Goal: Communication & Community: Share content

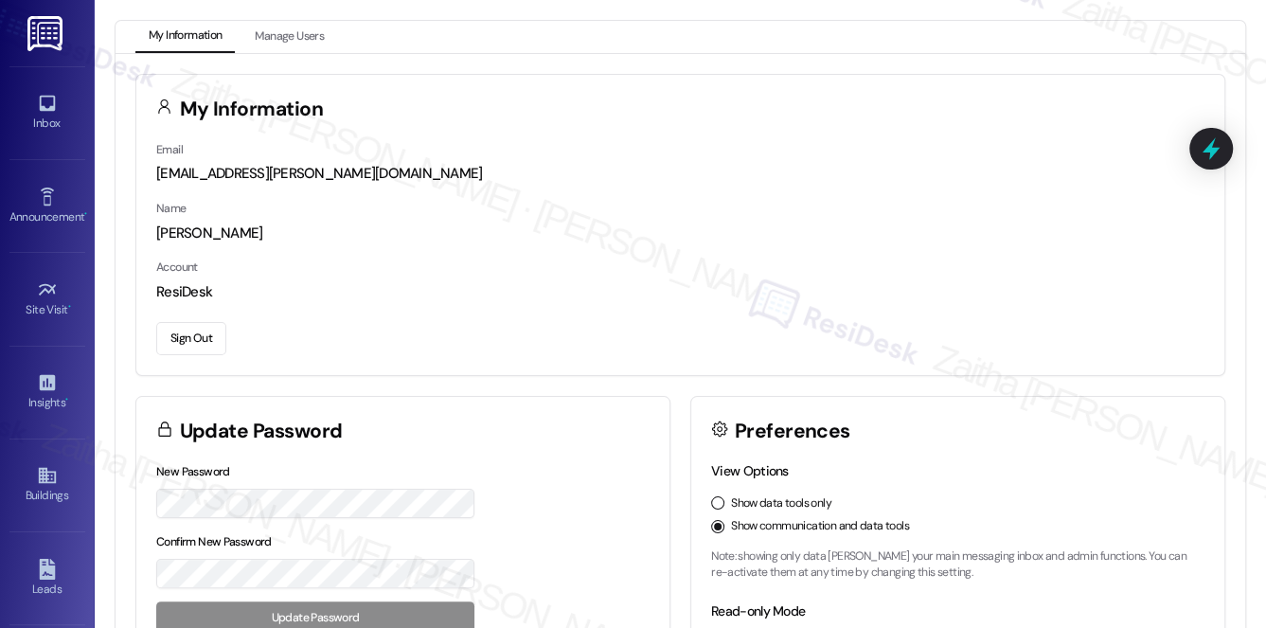
click at [646, 224] on div "Sarah" at bounding box center [680, 234] width 1049 height 20
click at [41, 117] on div "Inbox" at bounding box center [47, 123] width 95 height 19
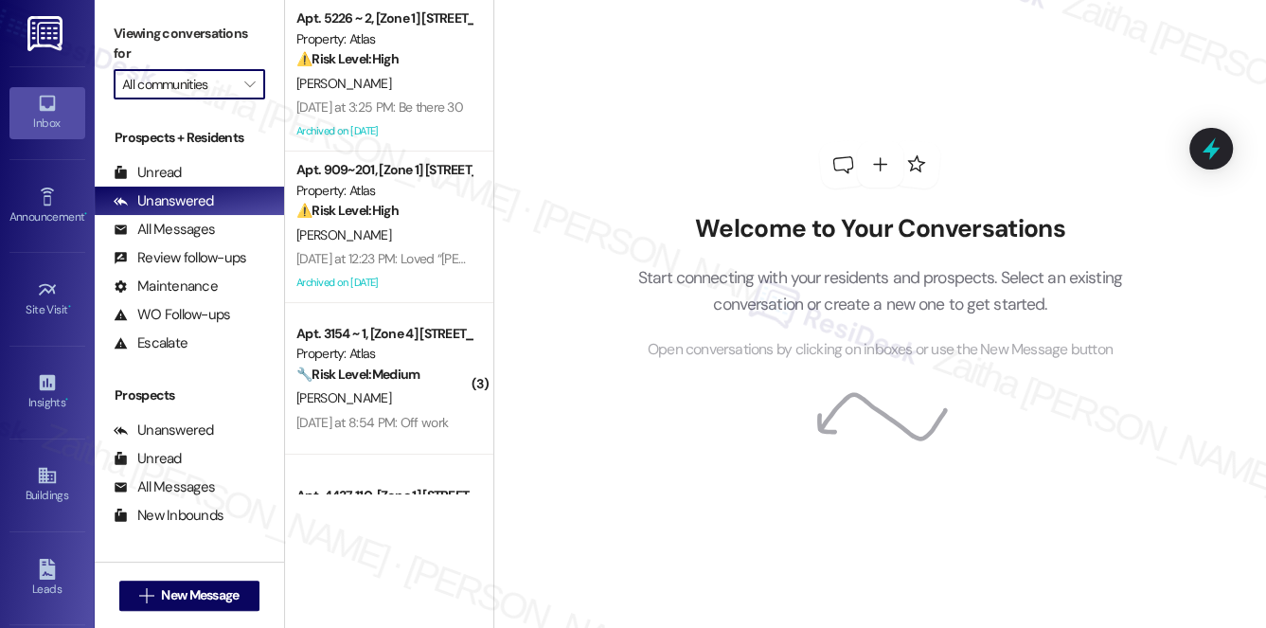
click at [172, 85] on input "All communities" at bounding box center [178, 84] width 113 height 30
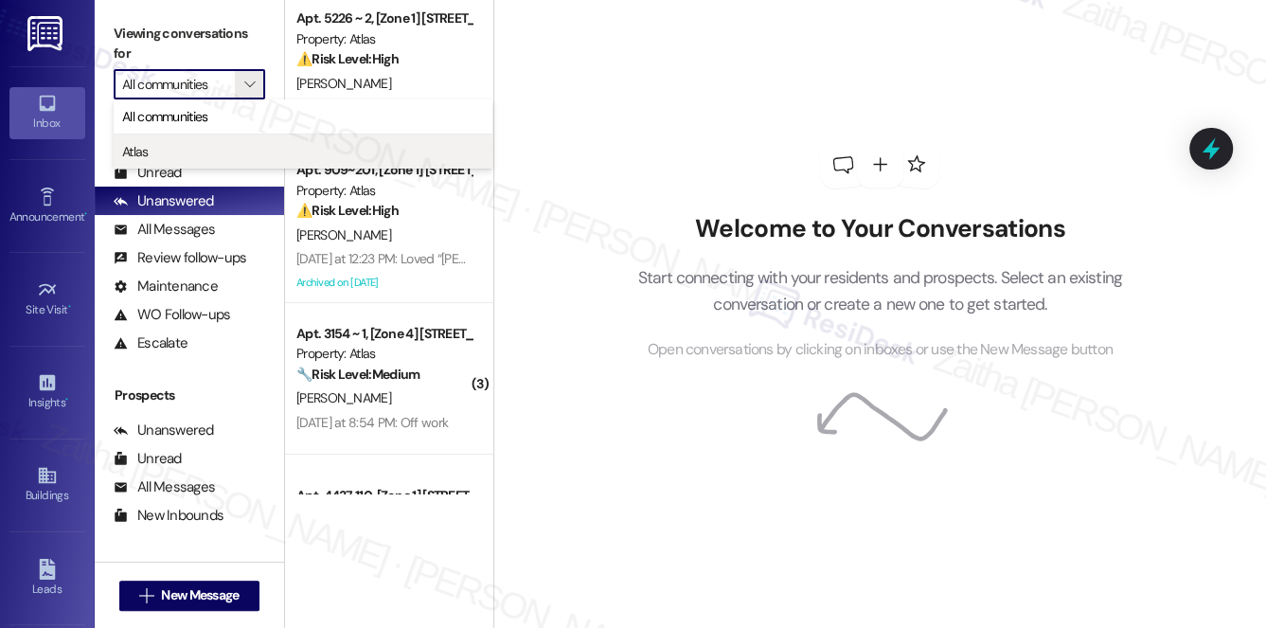
click at [187, 152] on span "Atlas" at bounding box center [303, 151] width 362 height 19
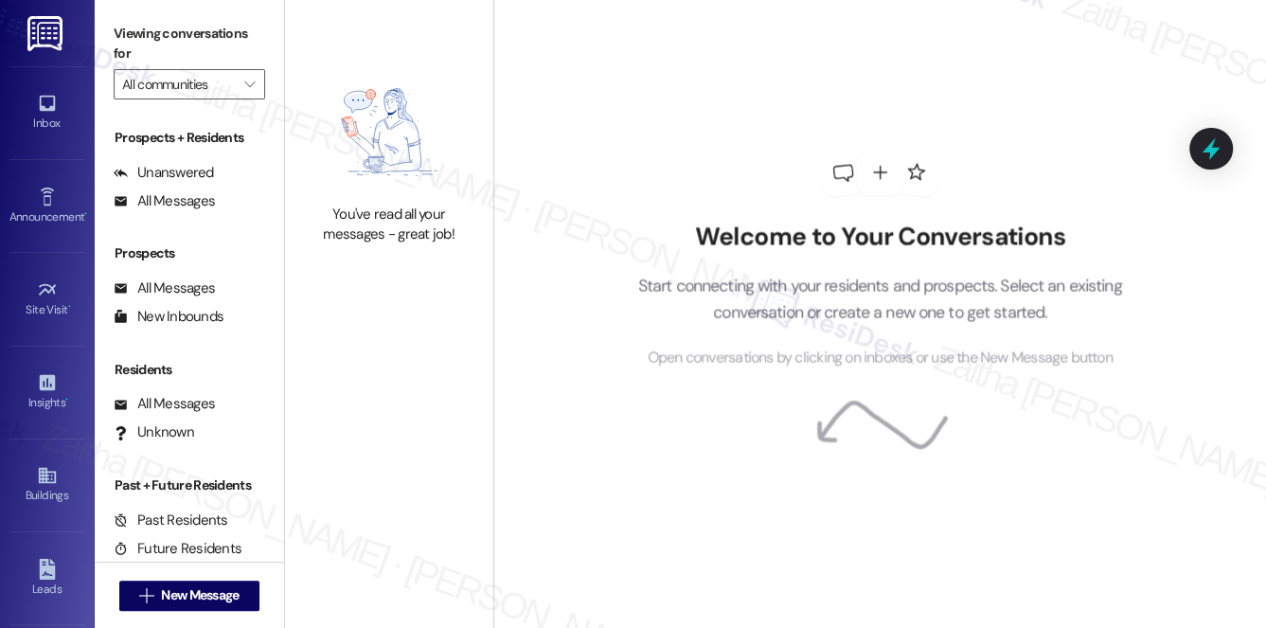
type input "Atlas"
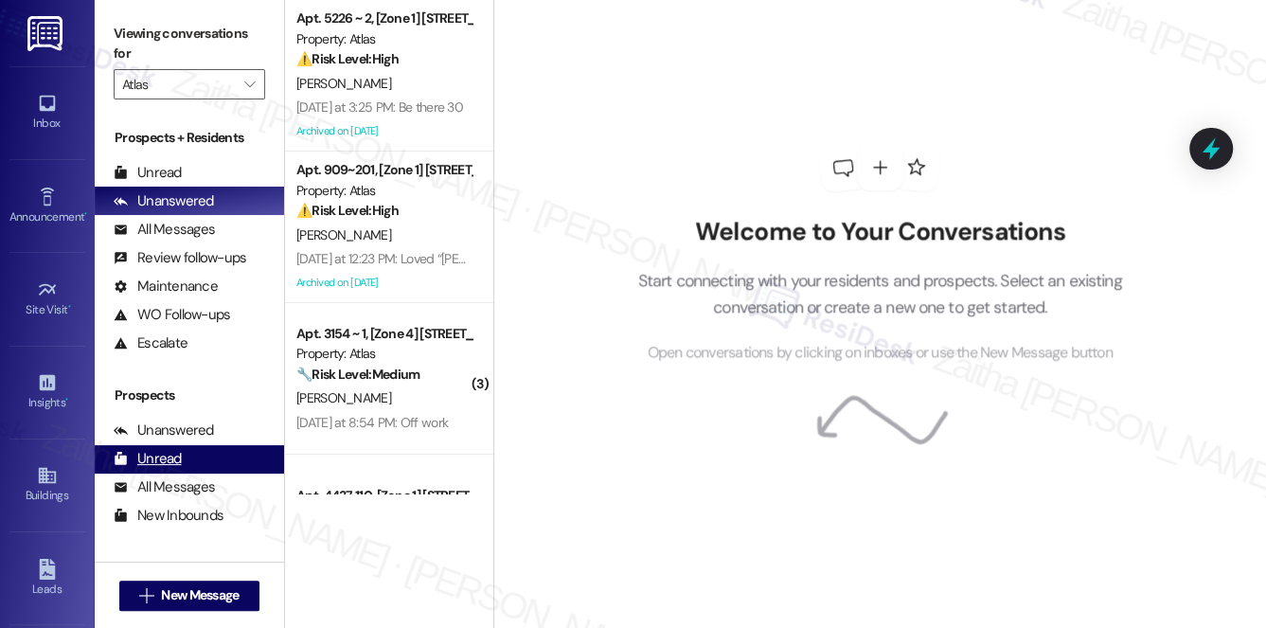
scroll to position [225, 0]
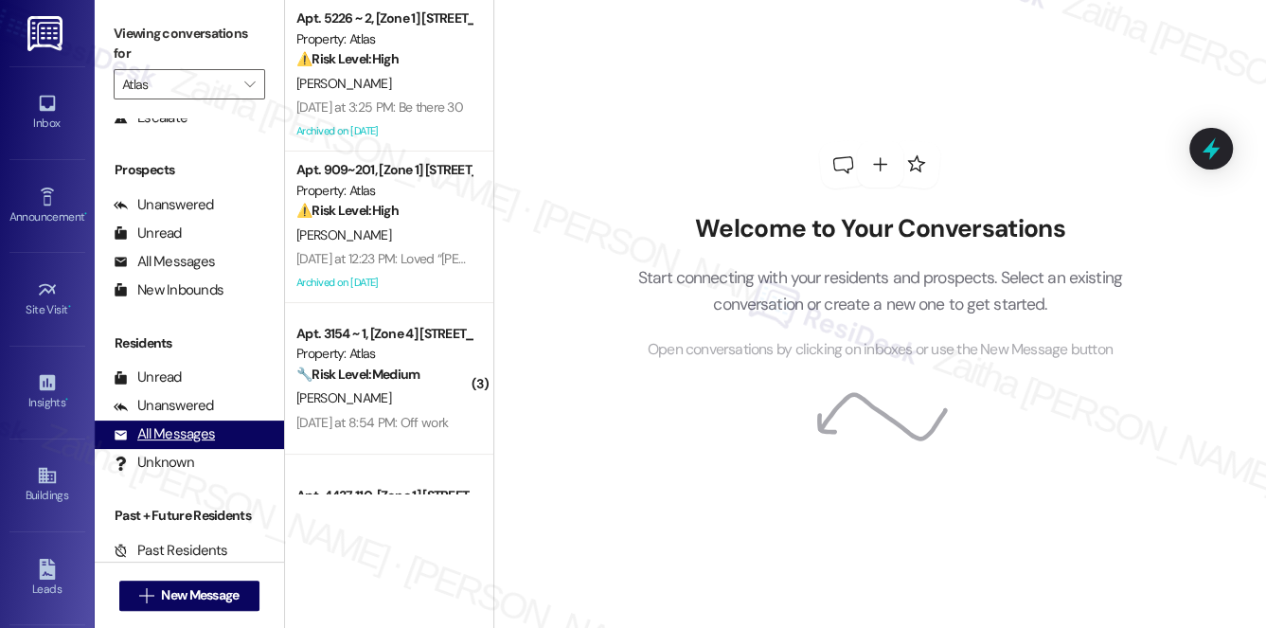
click at [194, 434] on div "All Messages" at bounding box center [164, 434] width 101 height 20
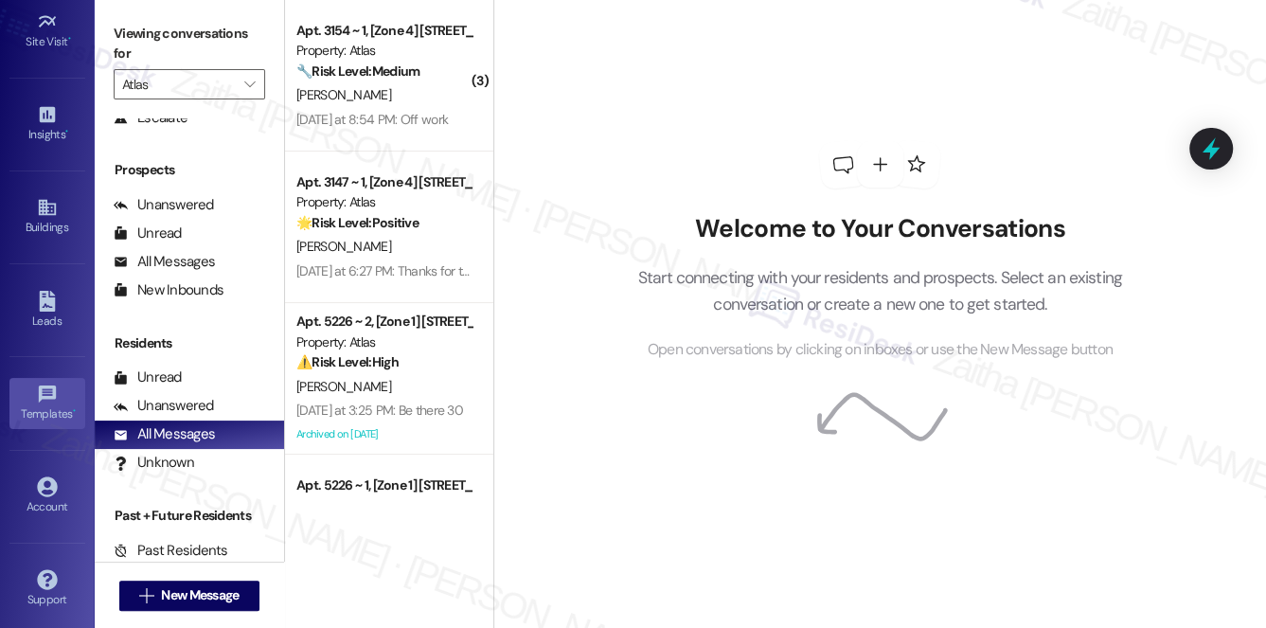
scroll to position [182, 0]
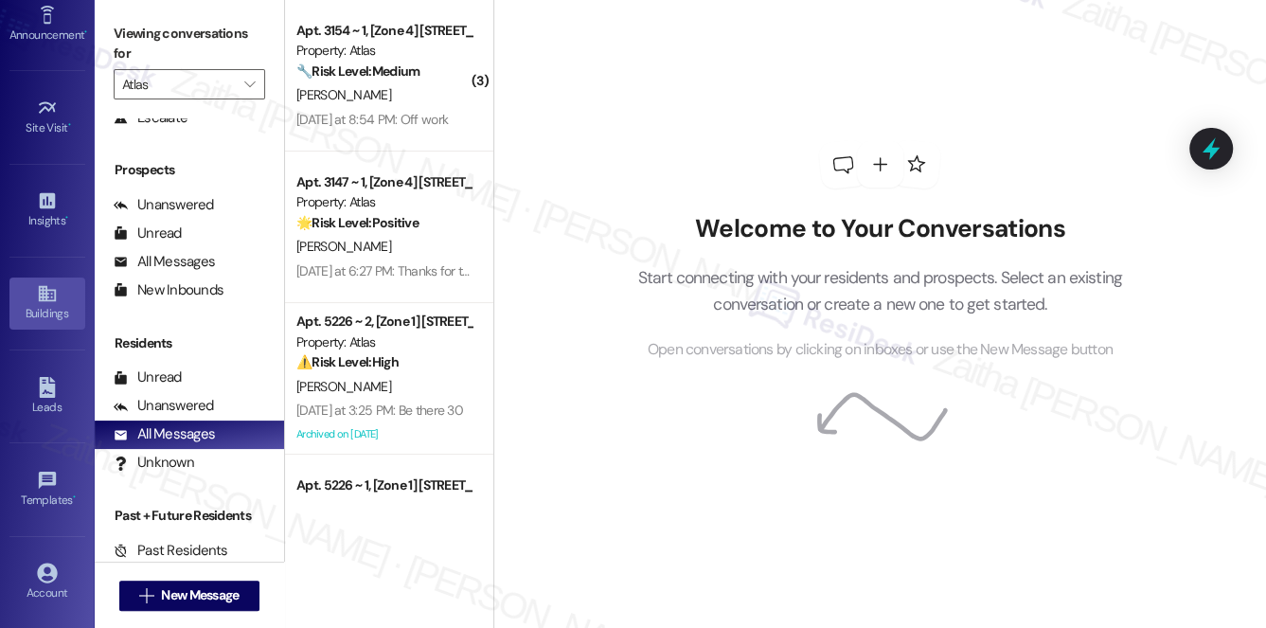
click at [49, 312] on div "Buildings" at bounding box center [47, 313] width 95 height 19
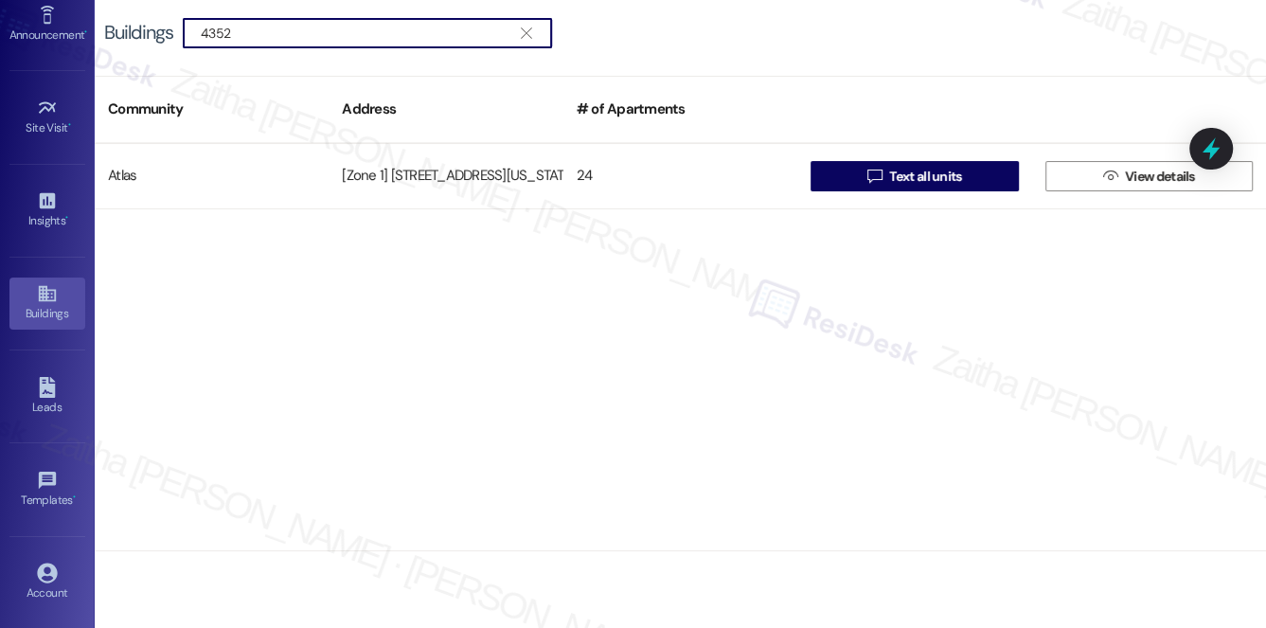
type input "4352"
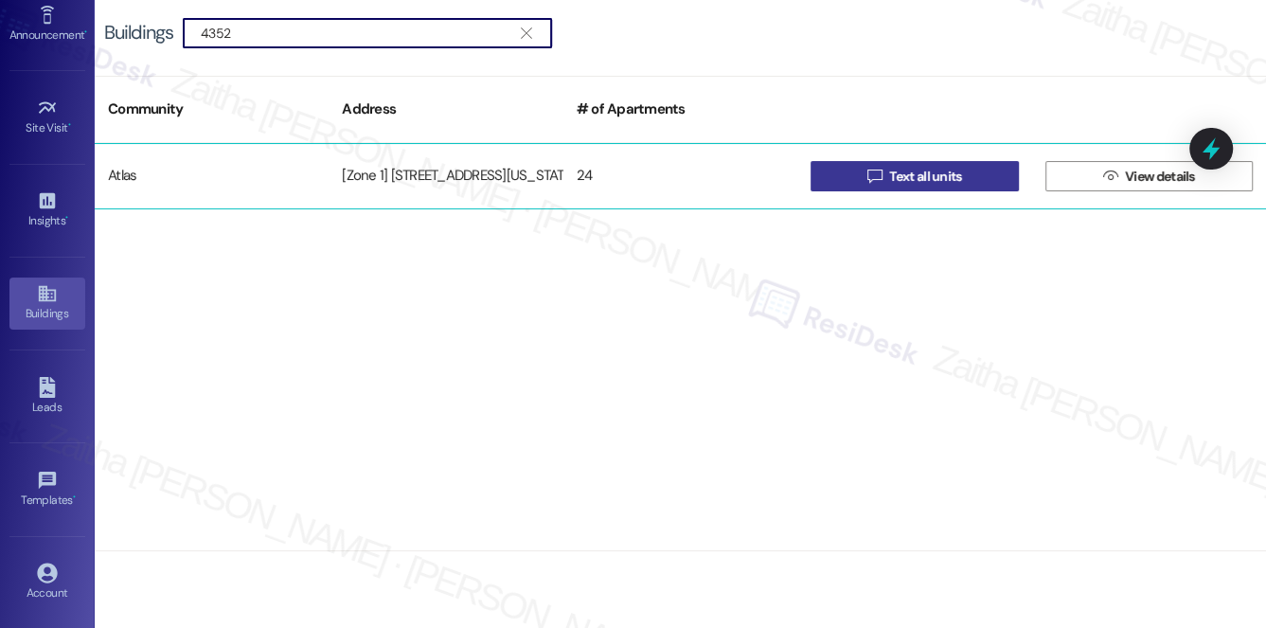
click at [915, 180] on span "Text all units" at bounding box center [925, 177] width 72 height 20
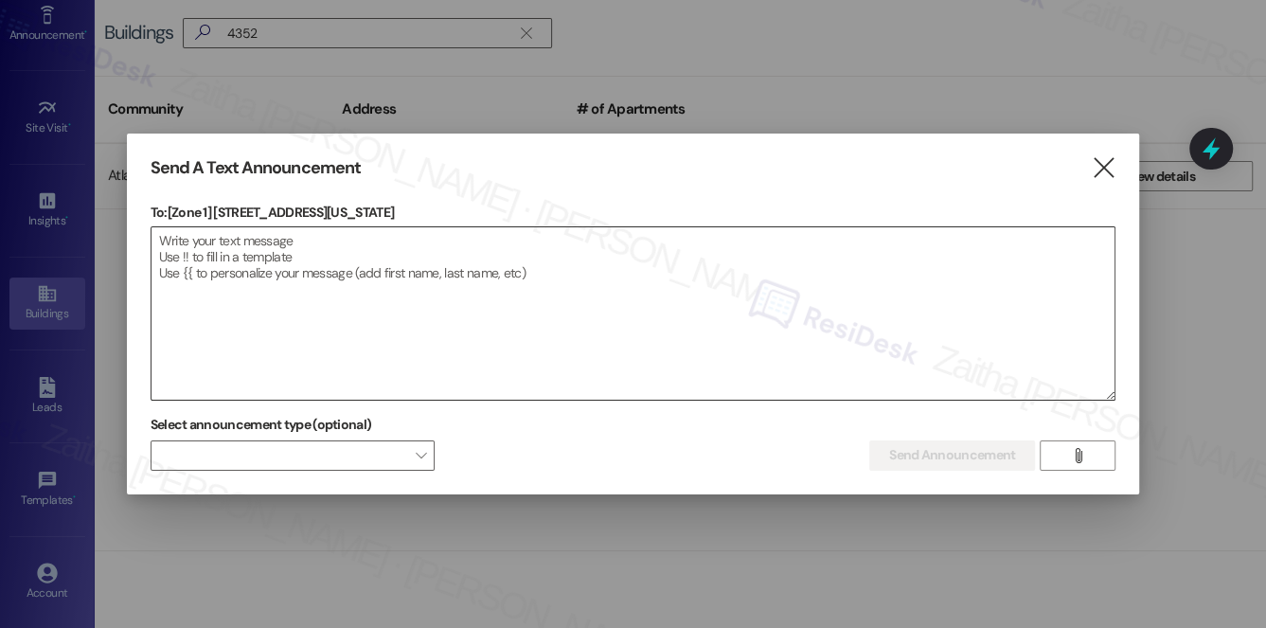
click at [278, 228] on textarea at bounding box center [634, 313] width 964 height 172
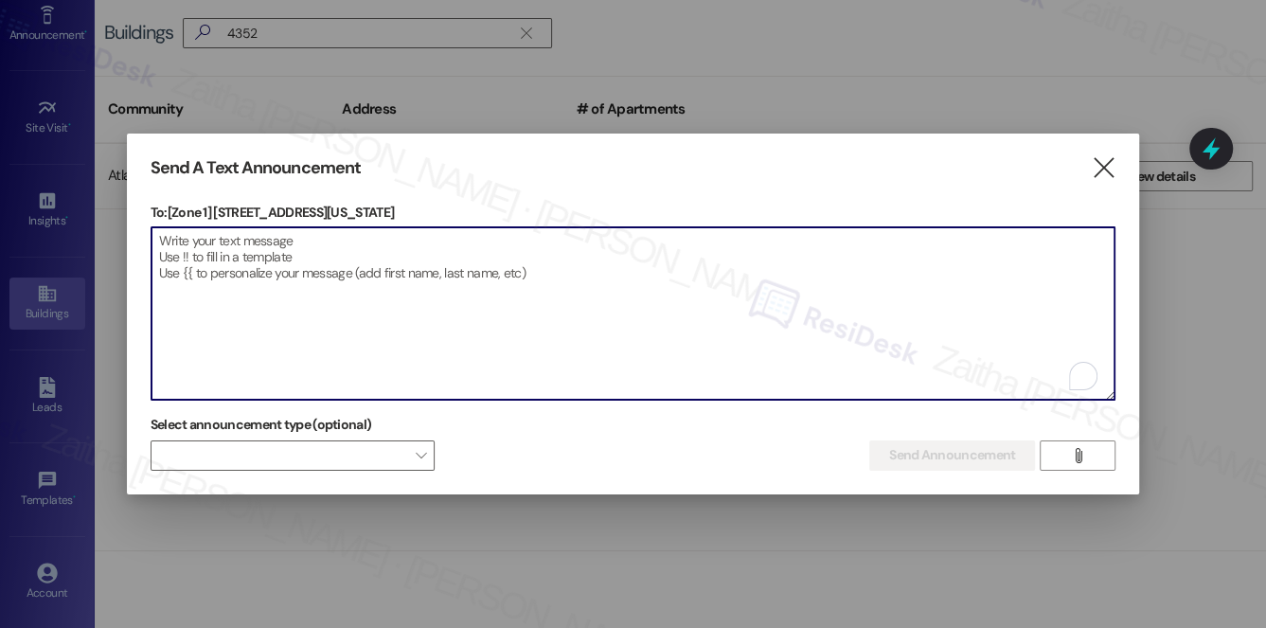
click at [331, 241] on textarea "To enrich screen reader interactions, please activate Accessibility in Grammarl…" at bounding box center [634, 313] width 964 height 172
paste textarea "Hello {{first_name}}, Just a heads-up! Our routine pest control service will ta…"
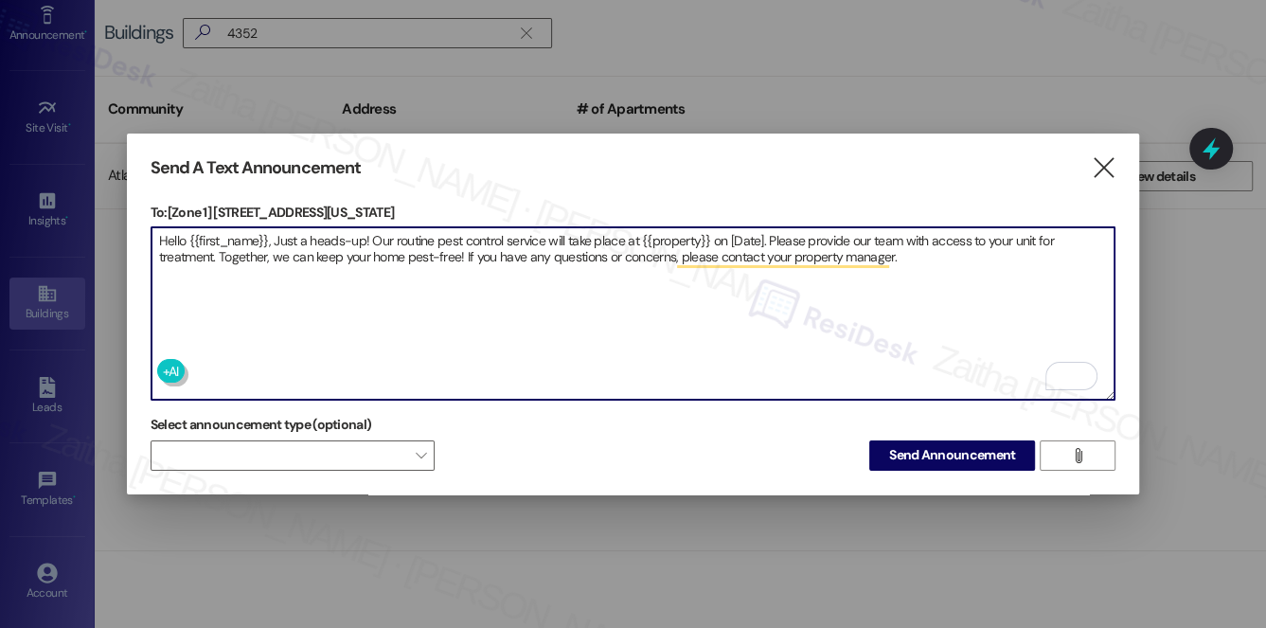
click at [668, 235] on textarea "Hello {{first_name}}, Just a heads-up! Our routine pest control service will ta…" at bounding box center [634, 313] width 964 height 172
paste textarea "Indiana/44th"
click at [739, 234] on textarea "Hello {{first_name}}, Just a heads-up! Our routine pest control service will ta…" at bounding box center [634, 313] width 964 height 172
click at [740, 234] on textarea "Hello {{first_name}}, Just a heads-up! Our routine pest control service will ta…" at bounding box center [634, 313] width 964 height 172
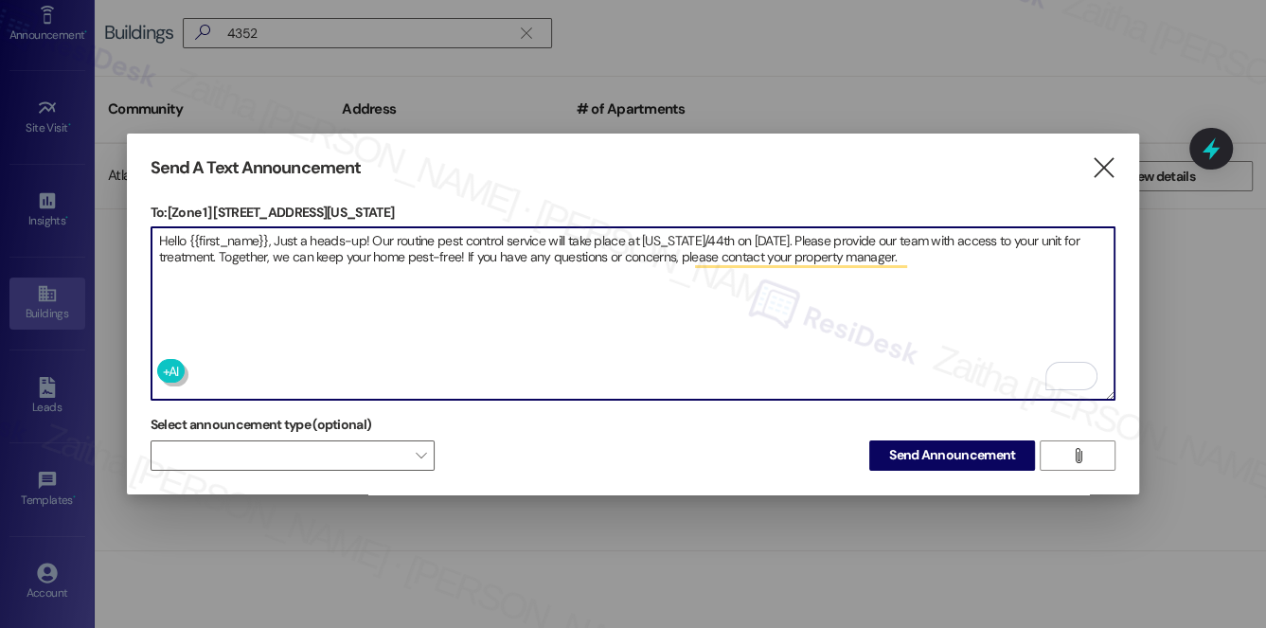
type textarea "Hello {{first_name}}, Just a heads-up! Our routine pest control service will ta…"
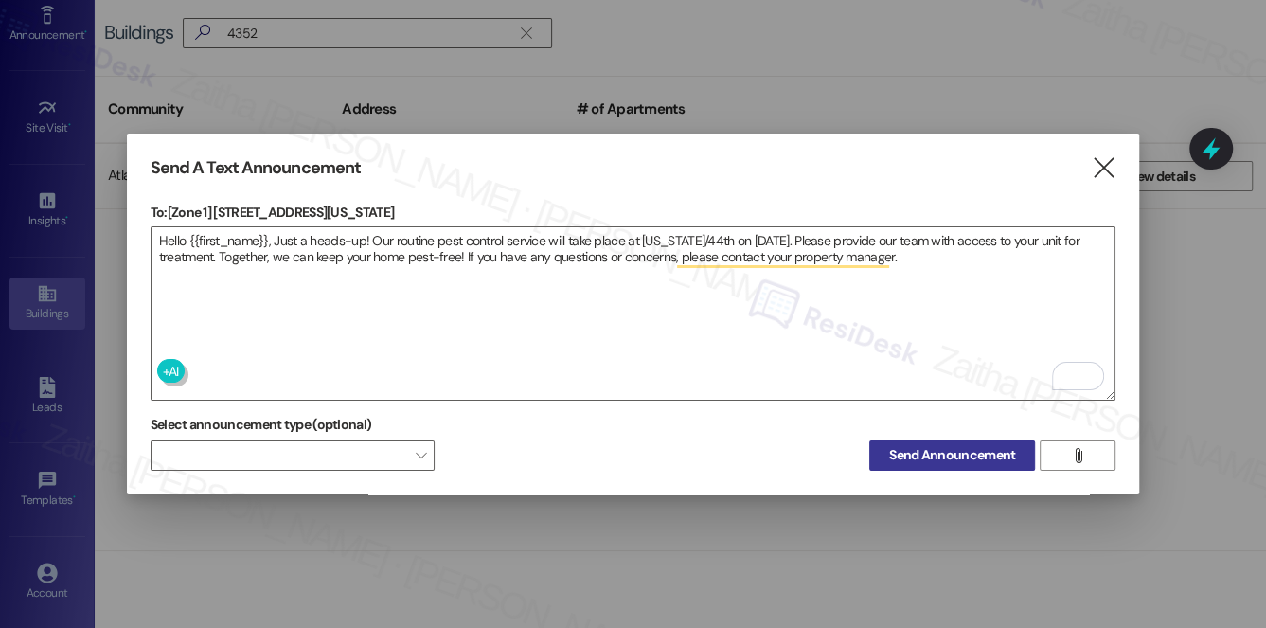
click at [938, 451] on span "Send Announcement" at bounding box center [952, 455] width 126 height 20
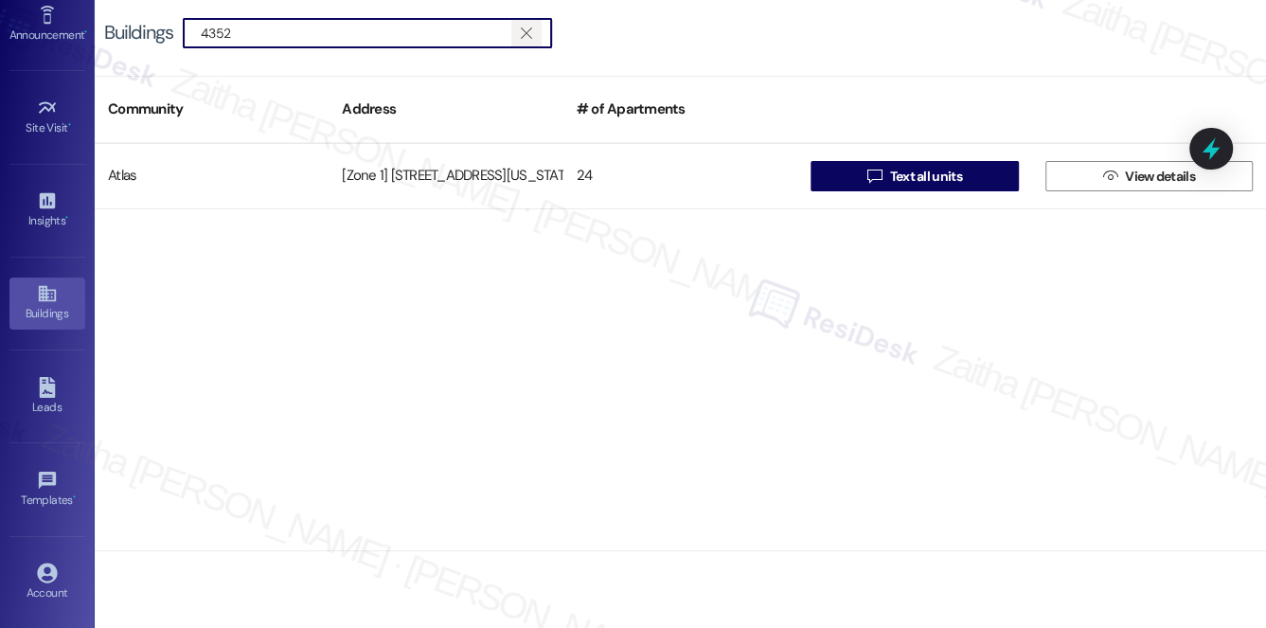
click at [528, 32] on icon "" at bounding box center [526, 33] width 10 height 15
type input "811"
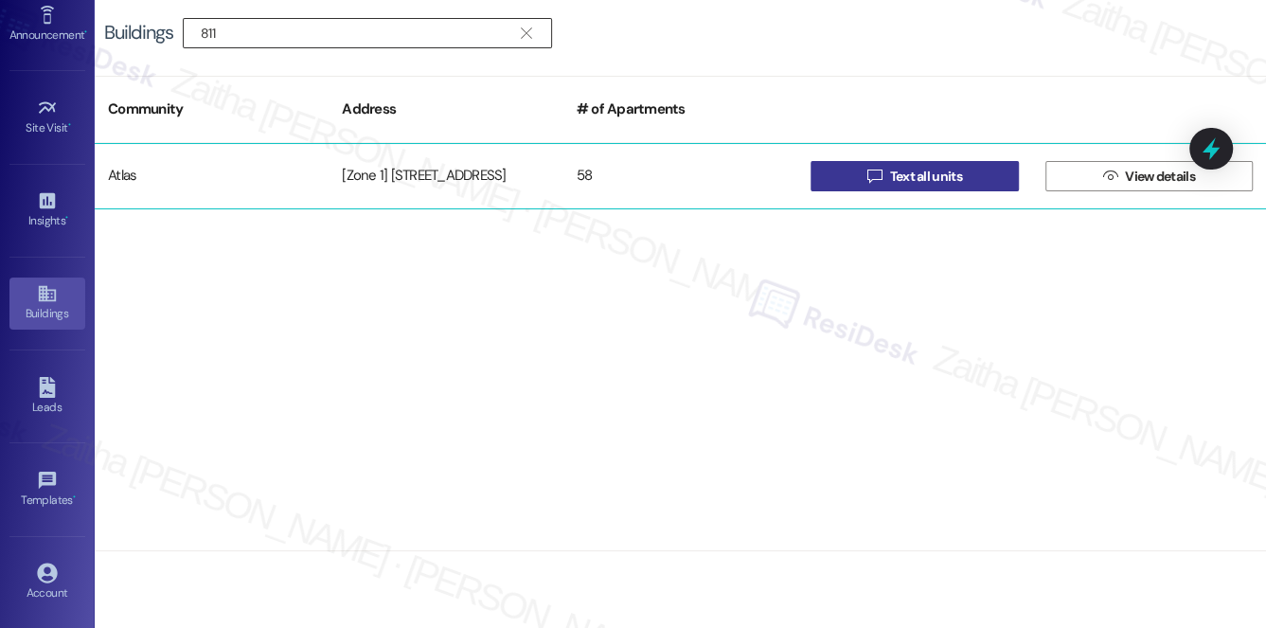
click at [941, 180] on span "Text all units" at bounding box center [925, 177] width 72 height 20
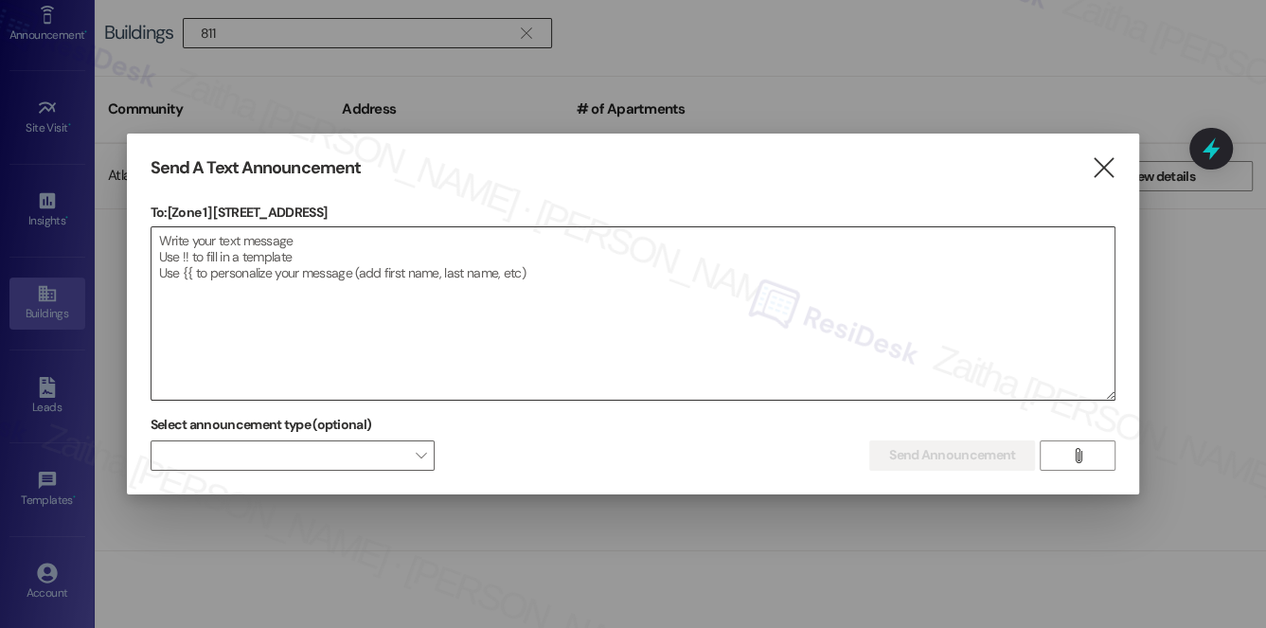
click at [315, 256] on textarea at bounding box center [634, 313] width 964 height 172
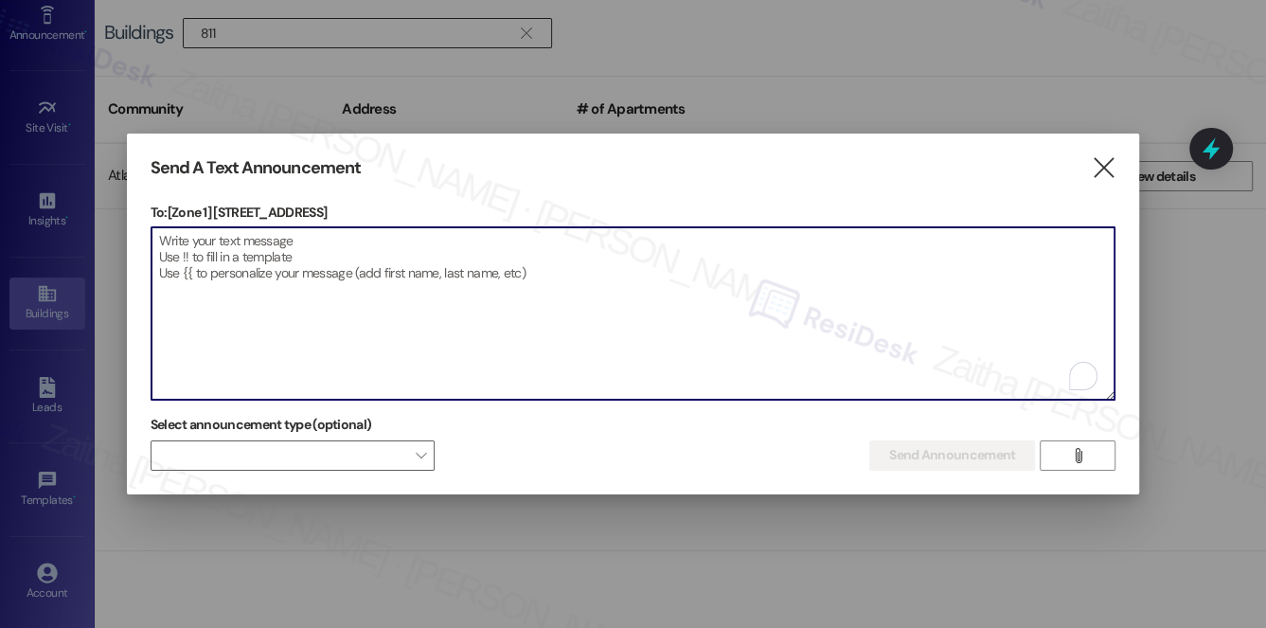
paste textarea "Hello {{first_name}}, Just a heads-up! Our routine pest control service will ta…"
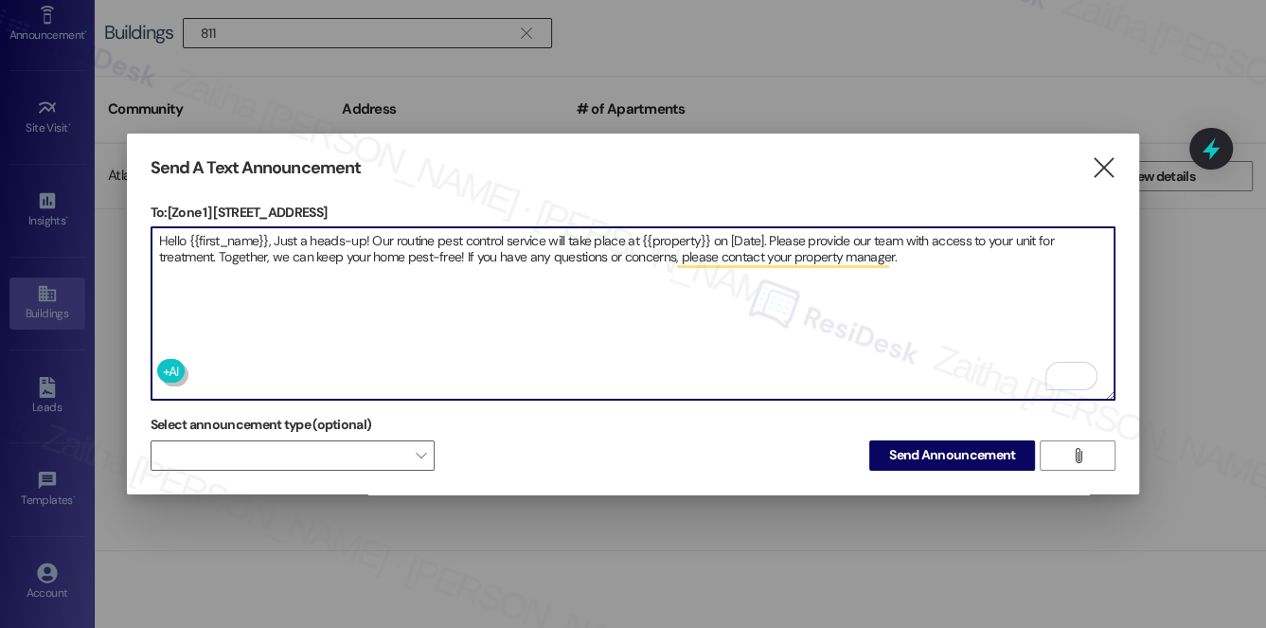
click at [667, 241] on textarea "Hello {{first_name}}, Just a heads-up! Our routine pest control service will ta…" at bounding box center [634, 313] width 964 height 172
paste textarea "811-833 E 46th Street"
click at [797, 235] on textarea "Hello {{first_name}}, Just a heads-up! Our routine pest control service will ta…" at bounding box center [634, 313] width 964 height 172
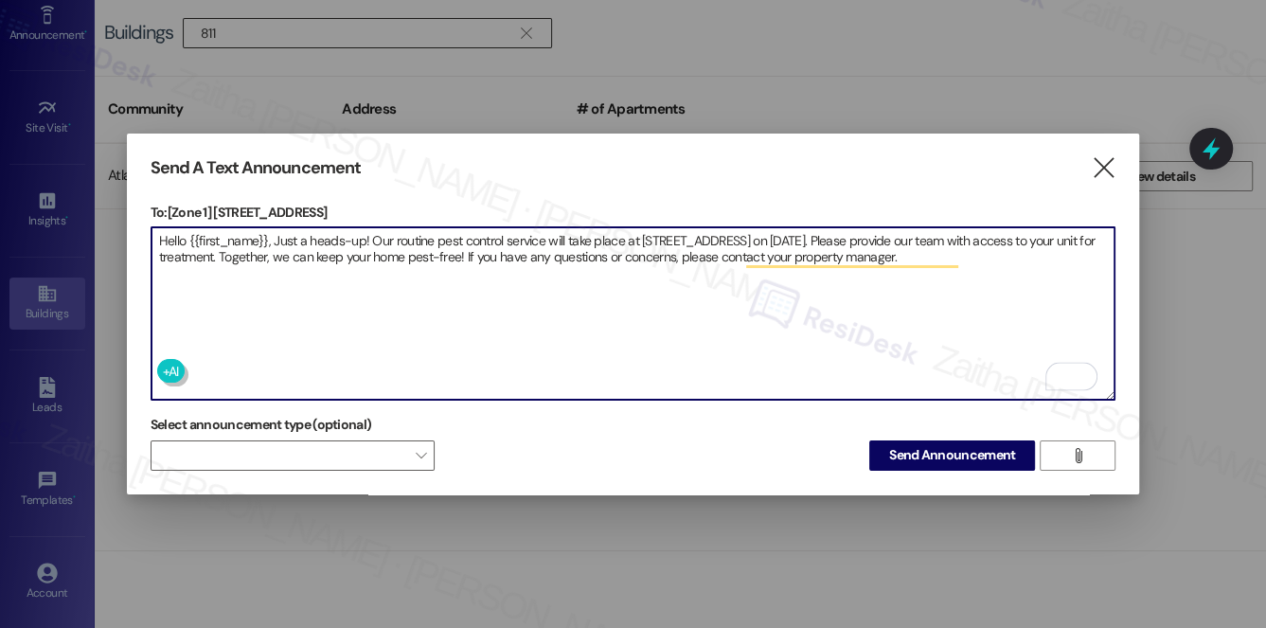
type textarea "Hello {{first_name}}, Just a heads-up! Our routine pest control service will ta…"
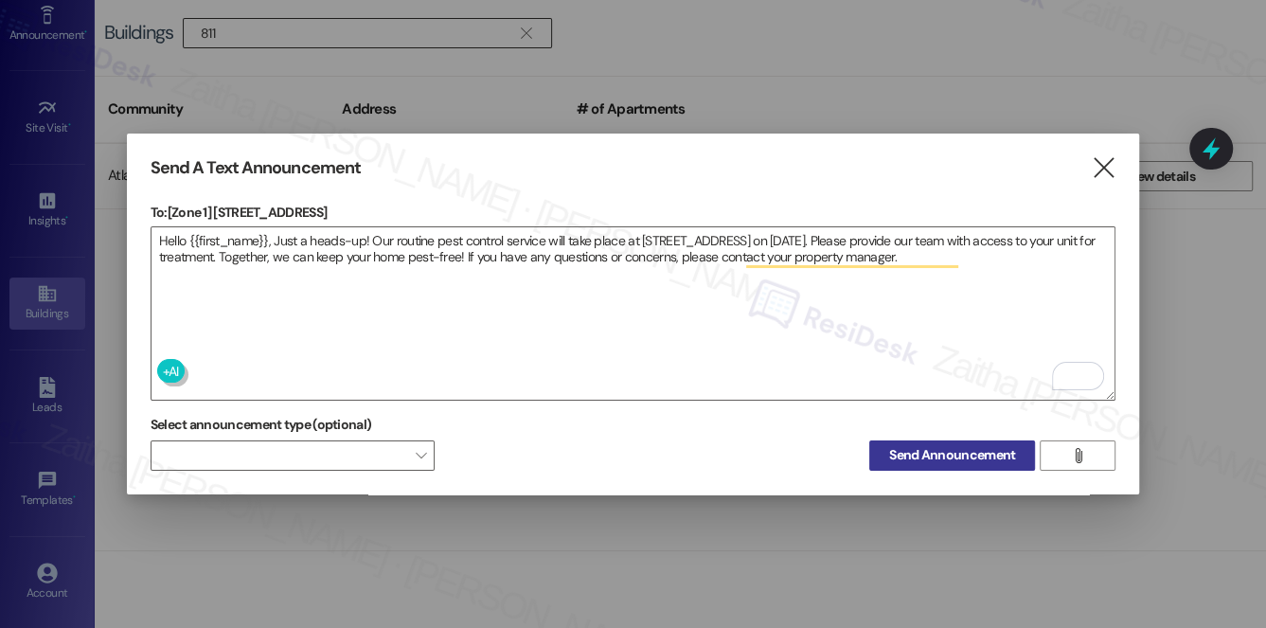
click at [949, 453] on span "Send Announcement" at bounding box center [952, 455] width 126 height 20
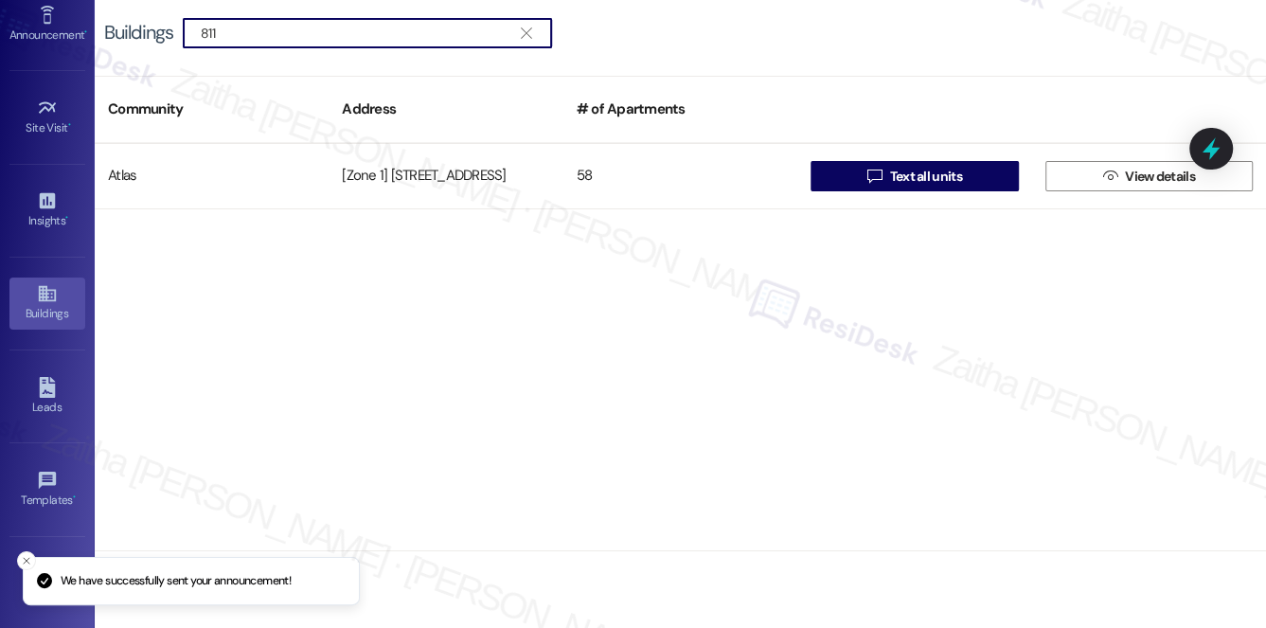
drag, startPoint x: 263, startPoint y: 31, endPoint x: 125, endPoint y: 28, distance: 138.3
click at [125, 28] on div "Buildings  811 " at bounding box center [337, 33] width 467 height 30
type input "5019"
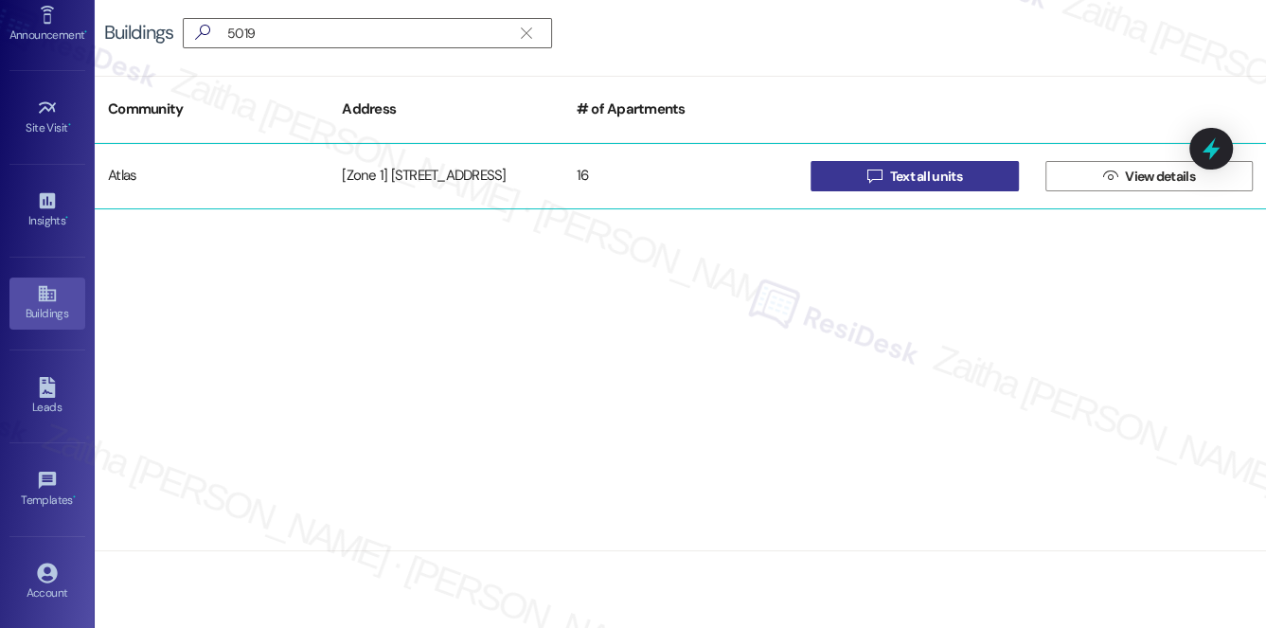
click at [896, 170] on span "Text all units" at bounding box center [925, 177] width 72 height 20
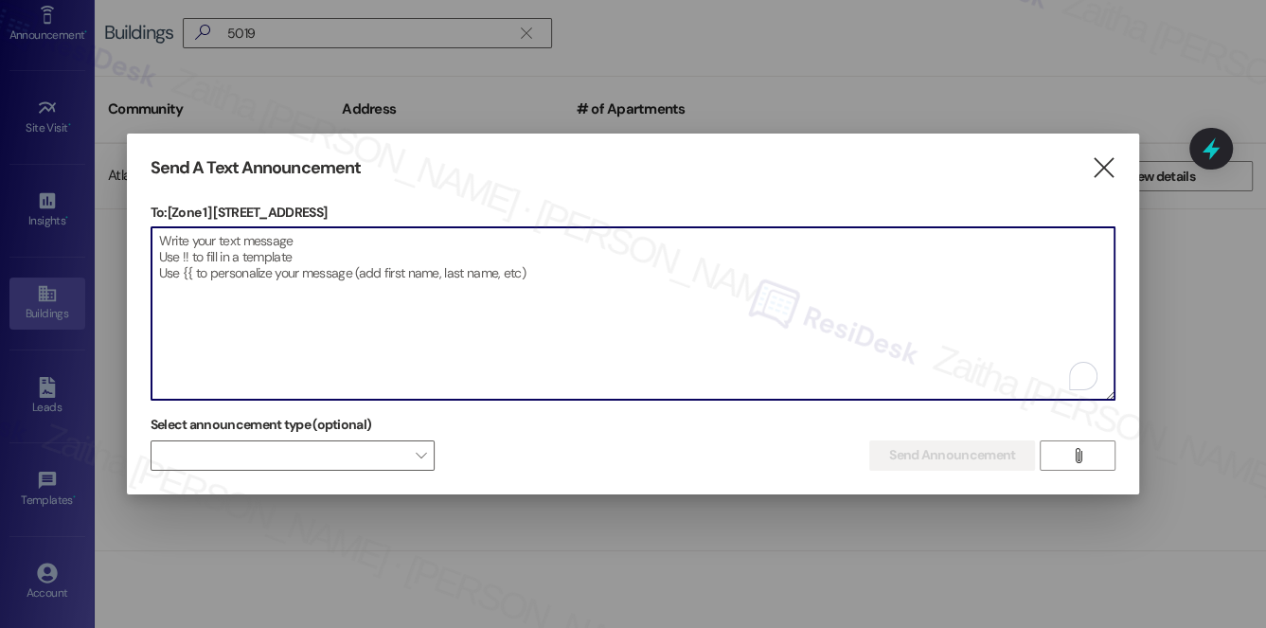
click at [271, 341] on textarea "To enrich screen reader interactions, please activate Accessibility in Grammarl…" at bounding box center [634, 313] width 964 height 172
paste textarea "Hello {{first_name}}, Just a heads-up! Our routine pest control service will ta…"
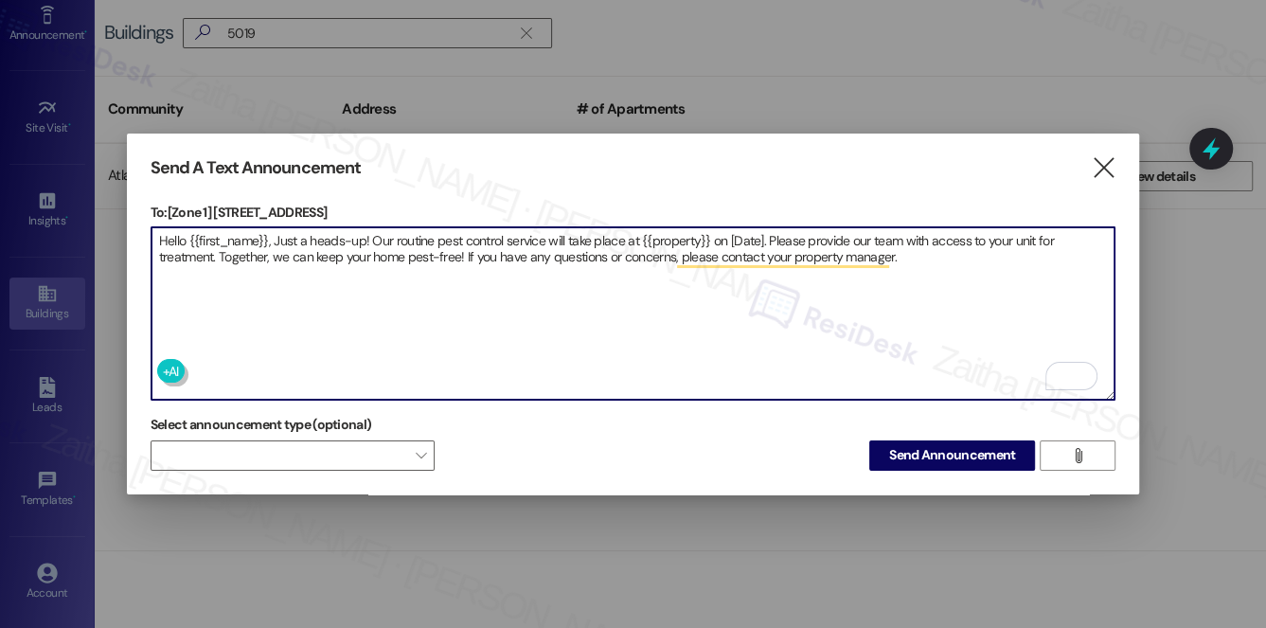
click at [669, 235] on textarea "Hello {{first_name}}, Just a heads-up! Our routine pest control service will ta…" at bounding box center [634, 313] width 964 height 172
paste textarea "5019 S Drexel Blvd"
click at [774, 230] on textarea "Hello {{first_name}}, Just a heads-up! Our routine pest control service will ta…" at bounding box center [634, 313] width 964 height 172
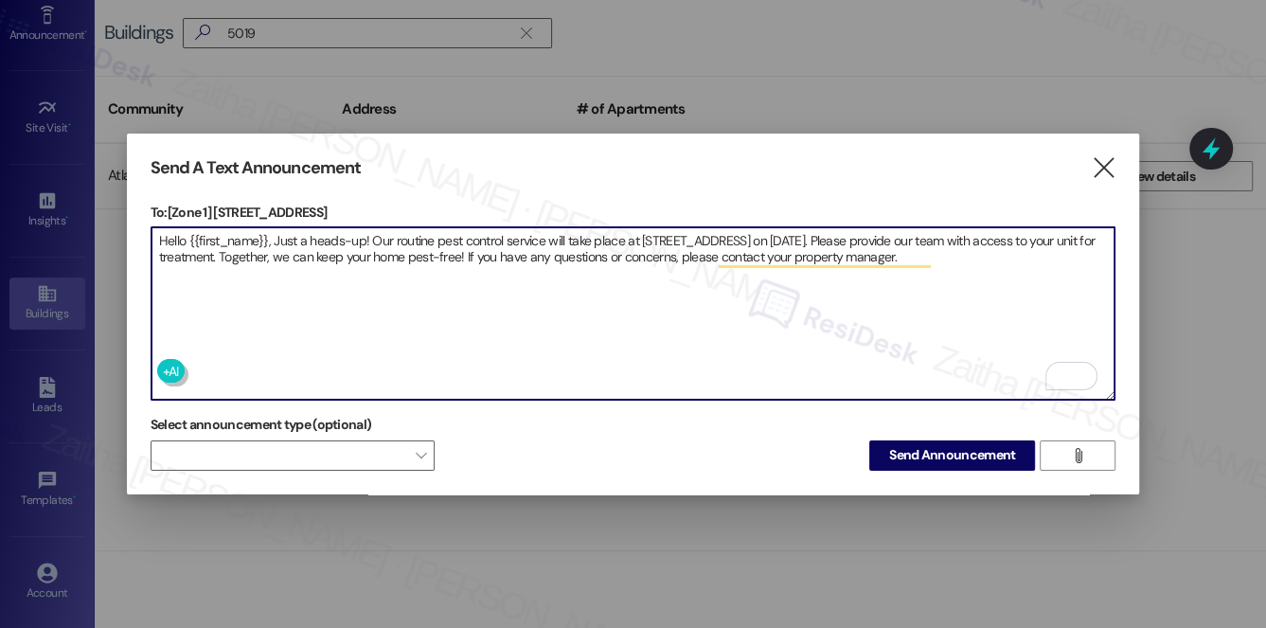
type textarea "Hello {{first_name}}, Just a heads-up! Our routine pest control service will ta…"
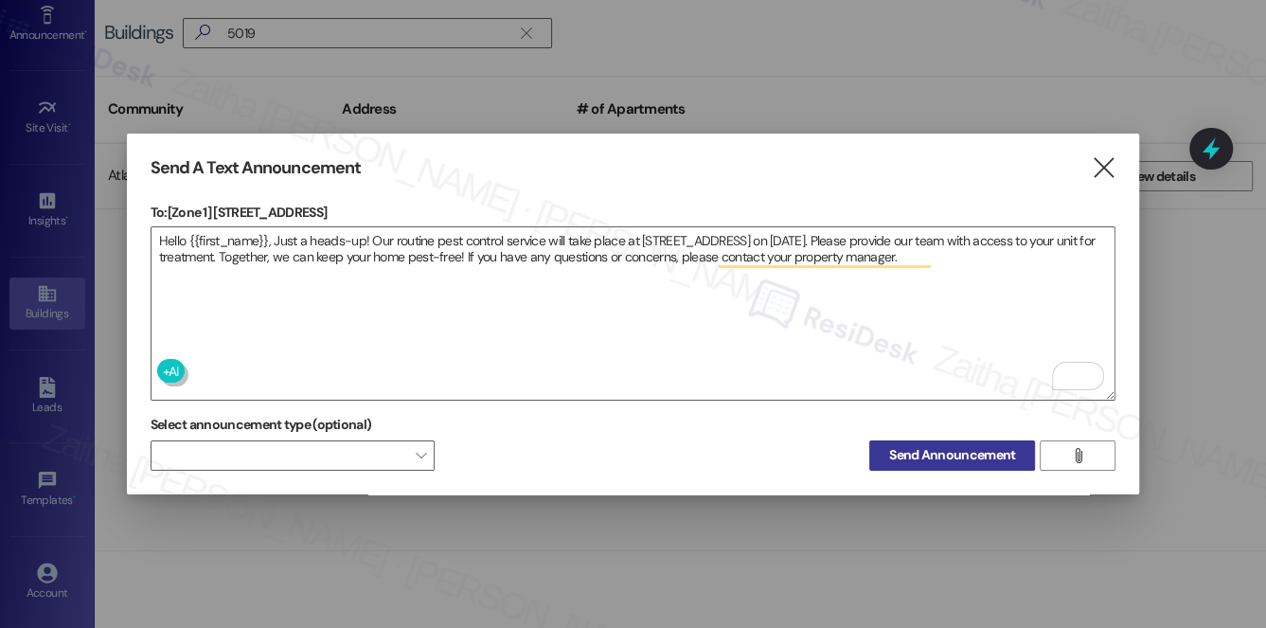
click at [909, 447] on span "Send Announcement" at bounding box center [952, 455] width 126 height 20
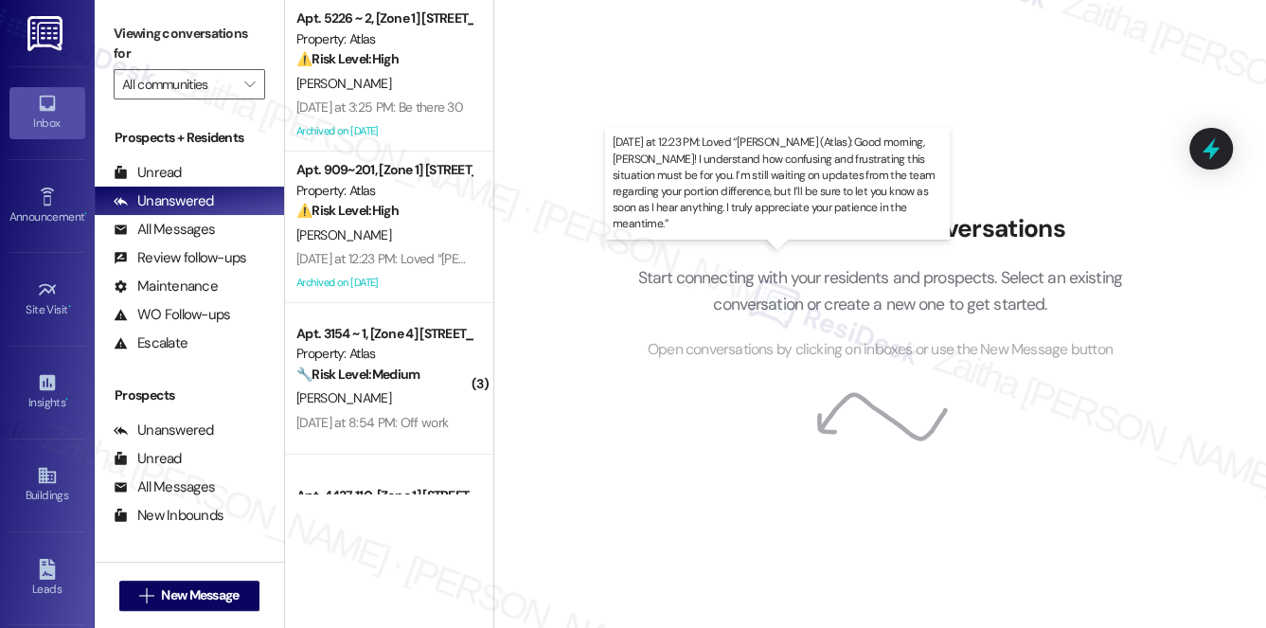
scroll to position [113, 0]
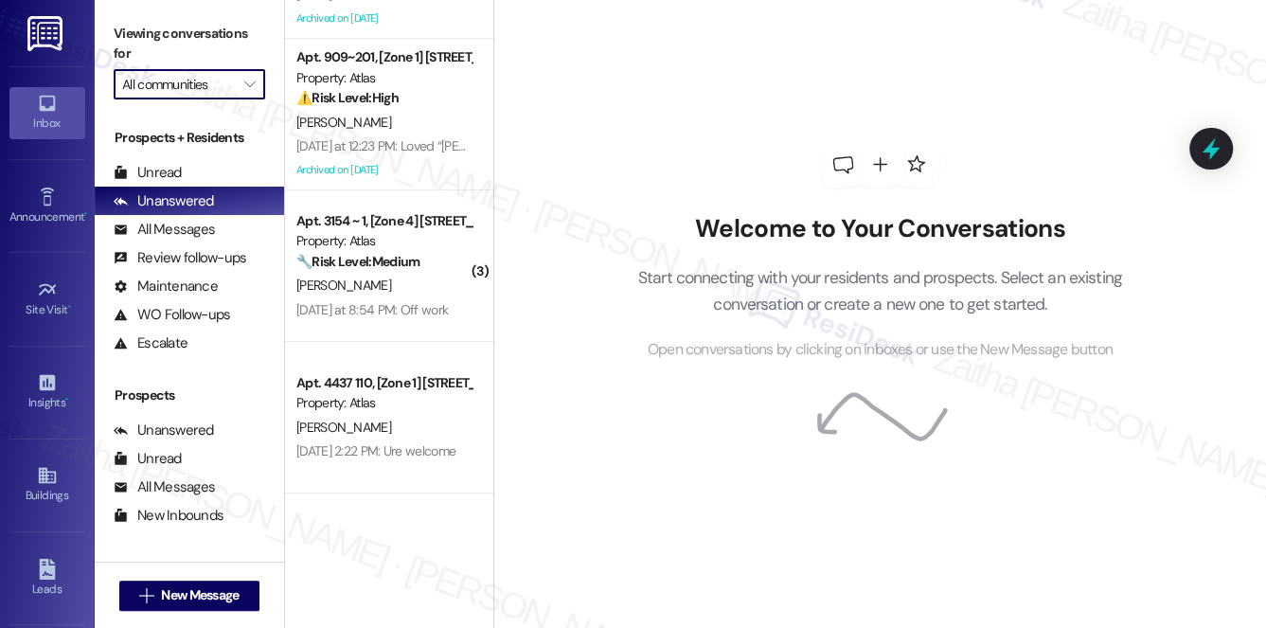
click at [184, 86] on input "All communities" at bounding box center [178, 84] width 113 height 30
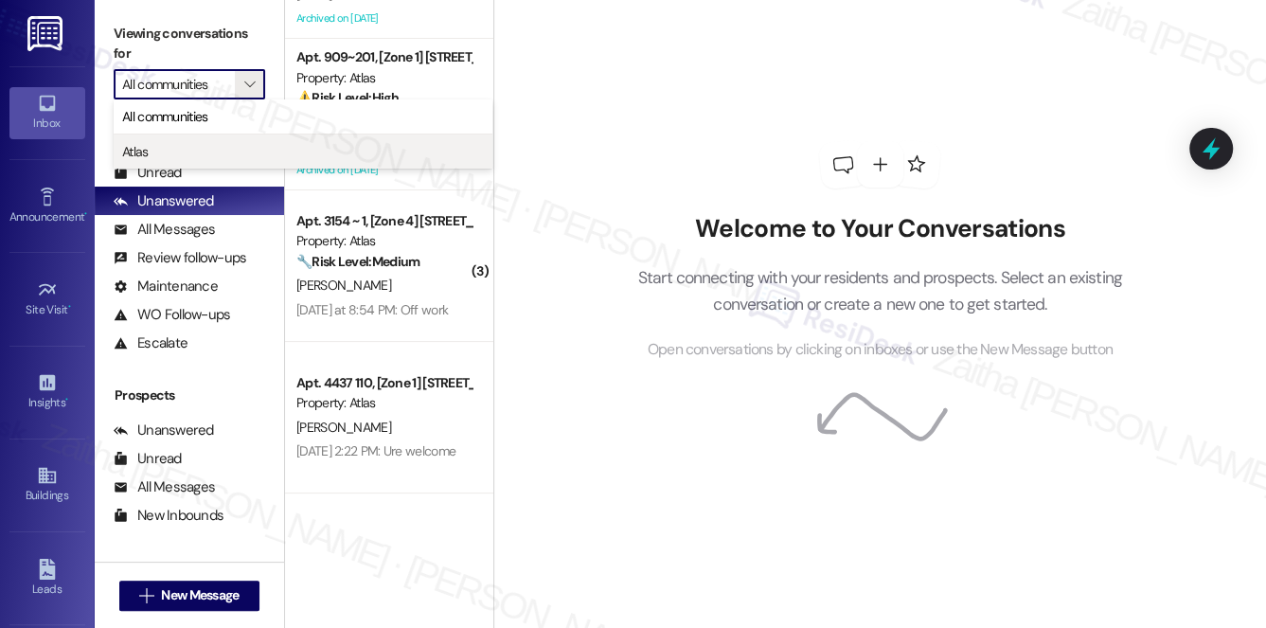
click at [146, 156] on span "Atlas" at bounding box center [135, 151] width 27 height 19
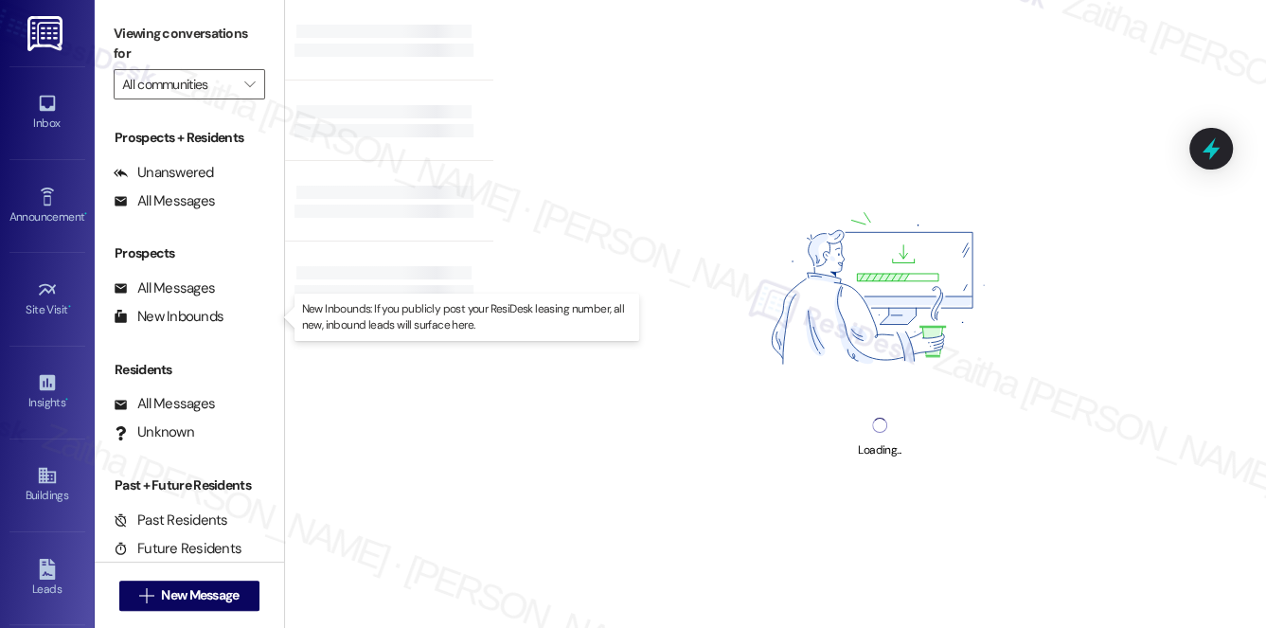
type input "Atlas"
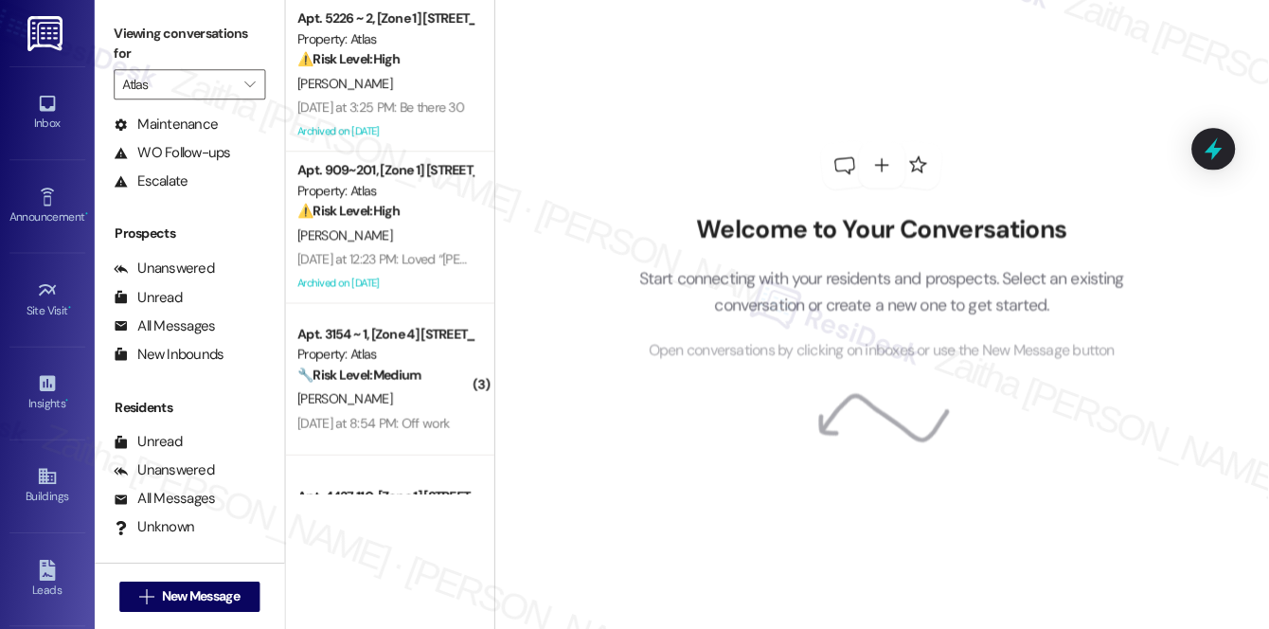
scroll to position [225, 0]
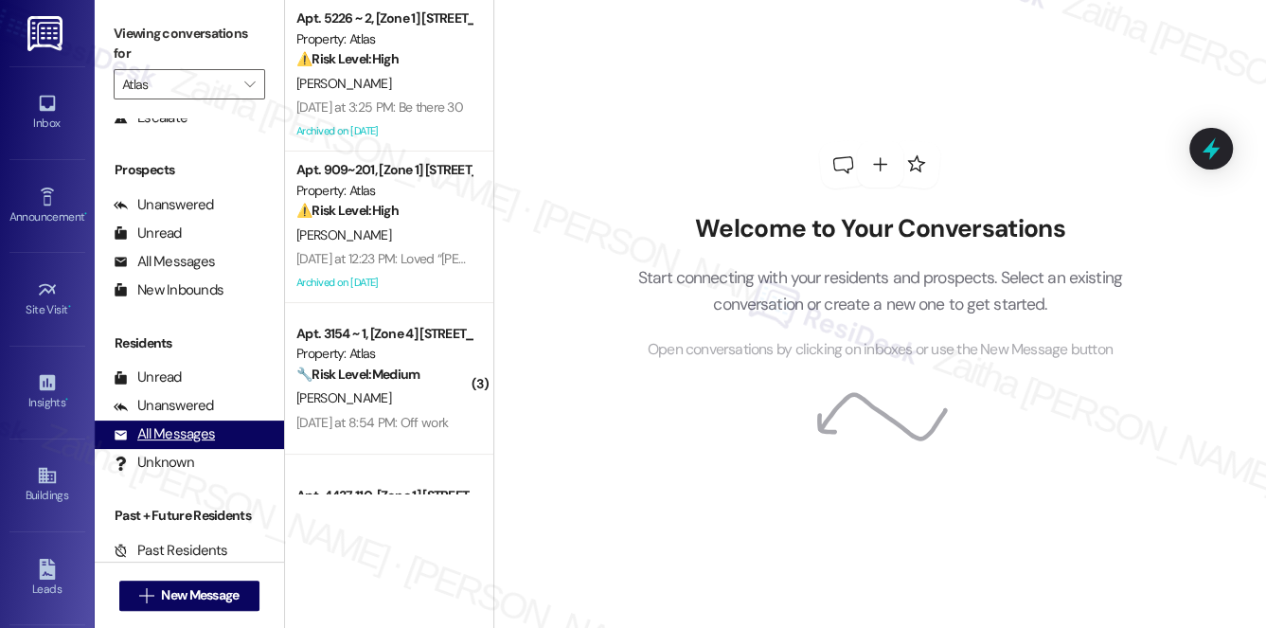
click at [190, 438] on div "All Messages" at bounding box center [164, 434] width 101 height 20
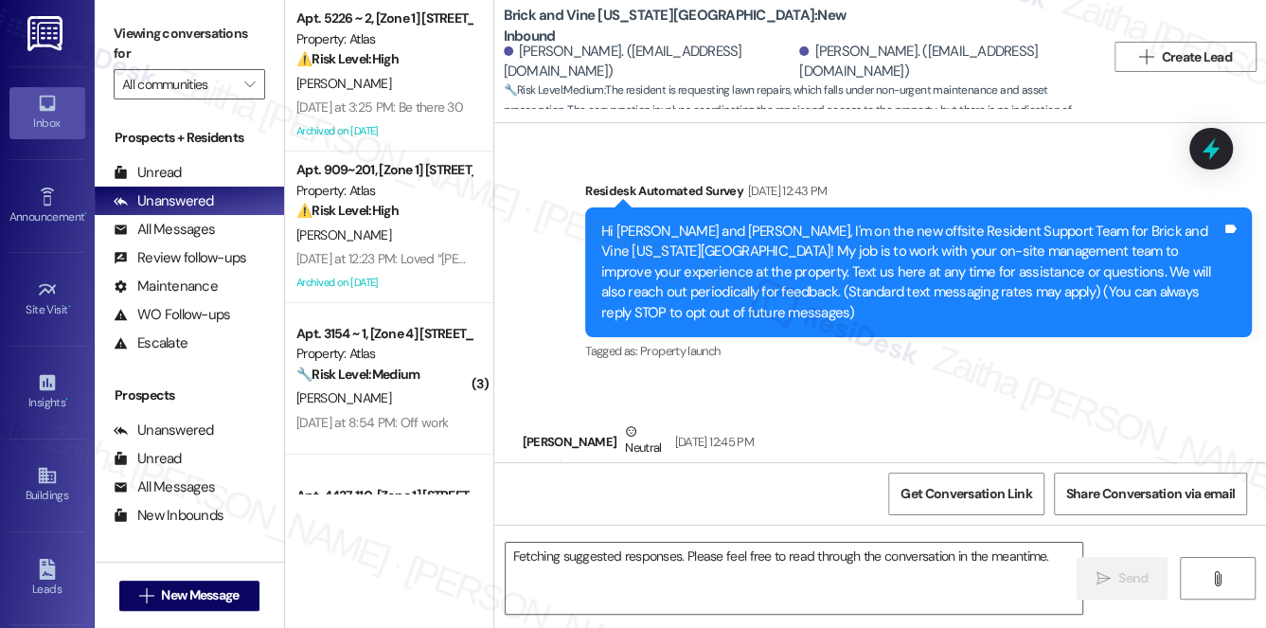
scroll to position [7485, 0]
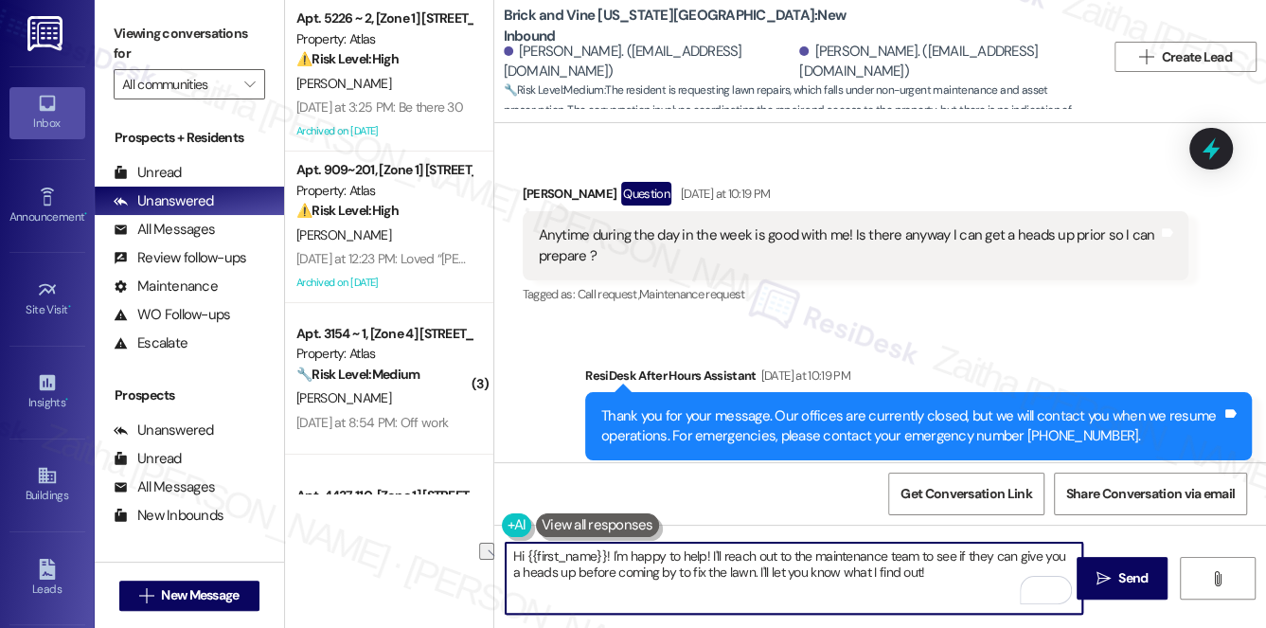
drag, startPoint x: 611, startPoint y: 554, endPoint x: 1018, endPoint y: 562, distance: 407.4
click at [1018, 562] on textarea "Hi {{first_name}}! I'm happy to help! I'll reach out to the maintenance team to…" at bounding box center [795, 578] width 578 height 71
drag, startPoint x: 543, startPoint y: 569, endPoint x: 743, endPoint y: 579, distance: 200.1
click at [743, 579] on textarea "Hi {{first_name}}! I've put a note in your work order to give you a heads up be…" at bounding box center [795, 578] width 578 height 71
type textarea "Hi {{first_name}}! I've put a note in your work order to give you a heads up be…"
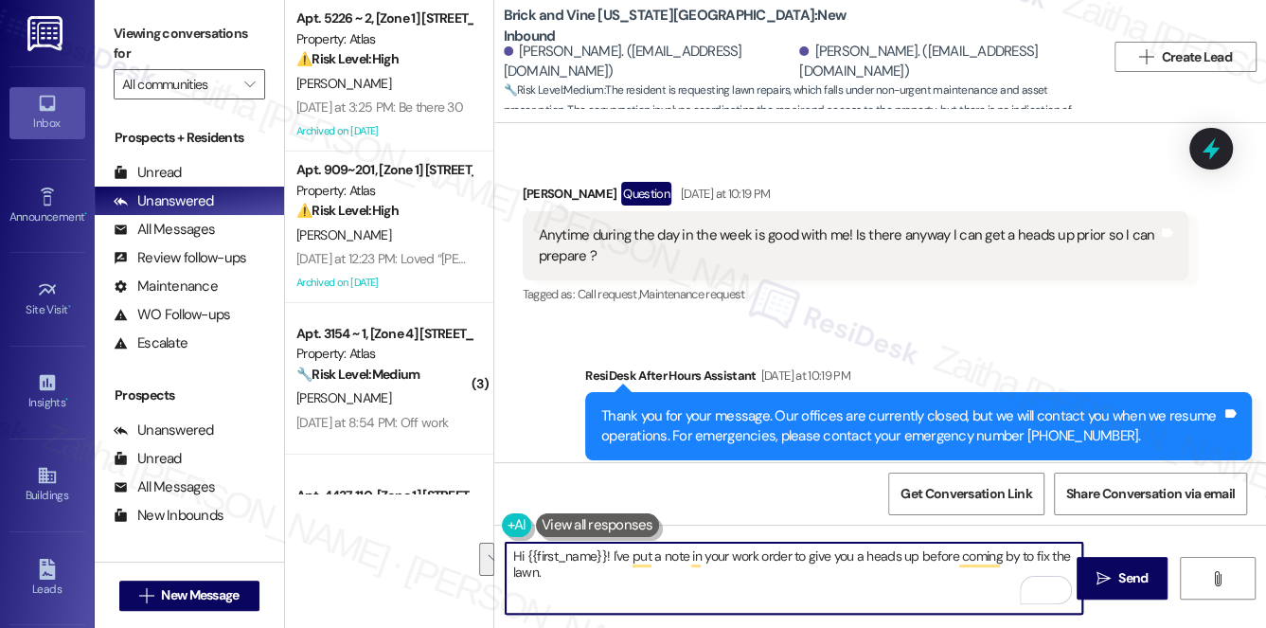
drag, startPoint x: 508, startPoint y: 551, endPoint x: 581, endPoint y: 582, distance: 79.0
click at [581, 582] on textarea "Hi {{first_name}}! I've put a note in your work order to give you a heads up be…" at bounding box center [795, 578] width 578 height 71
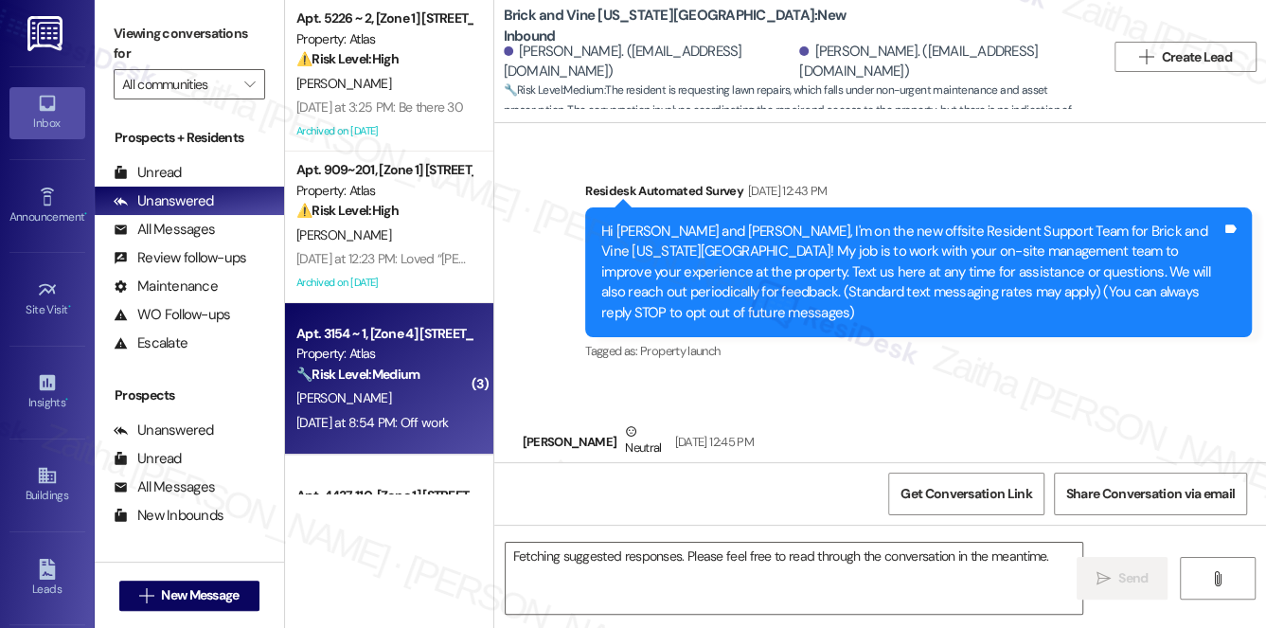
scroll to position [7485, 0]
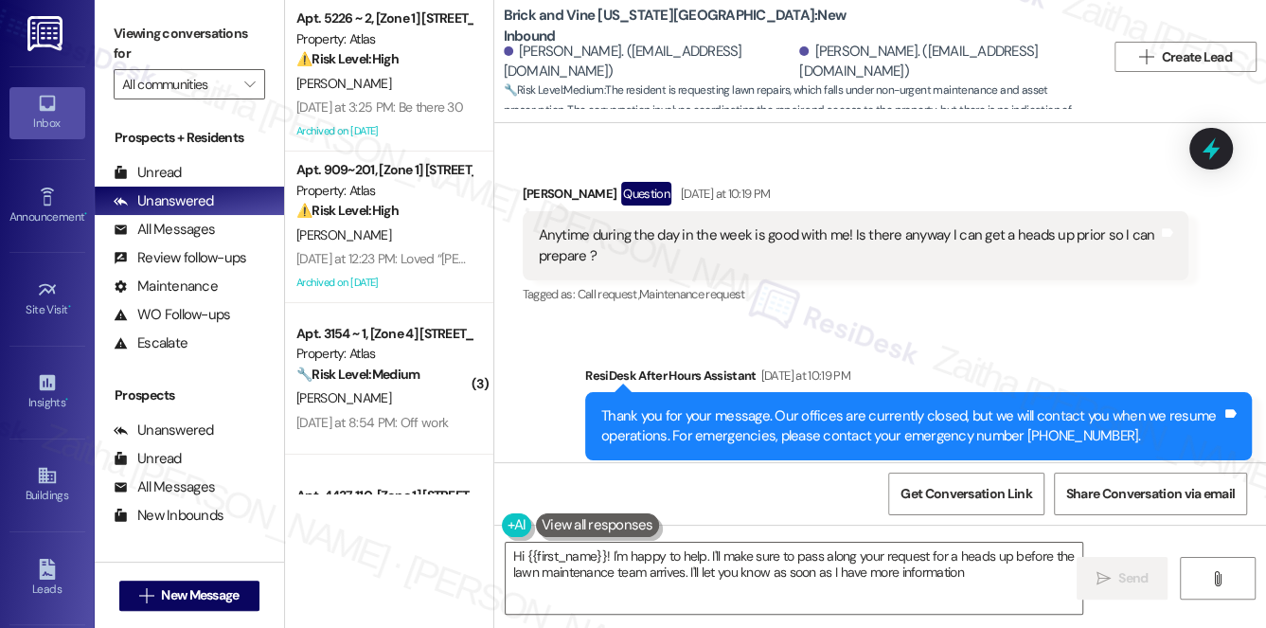
type textarea "Hi {{first_name}}! I'm happy to help. I'll make sure to pass along your request…"
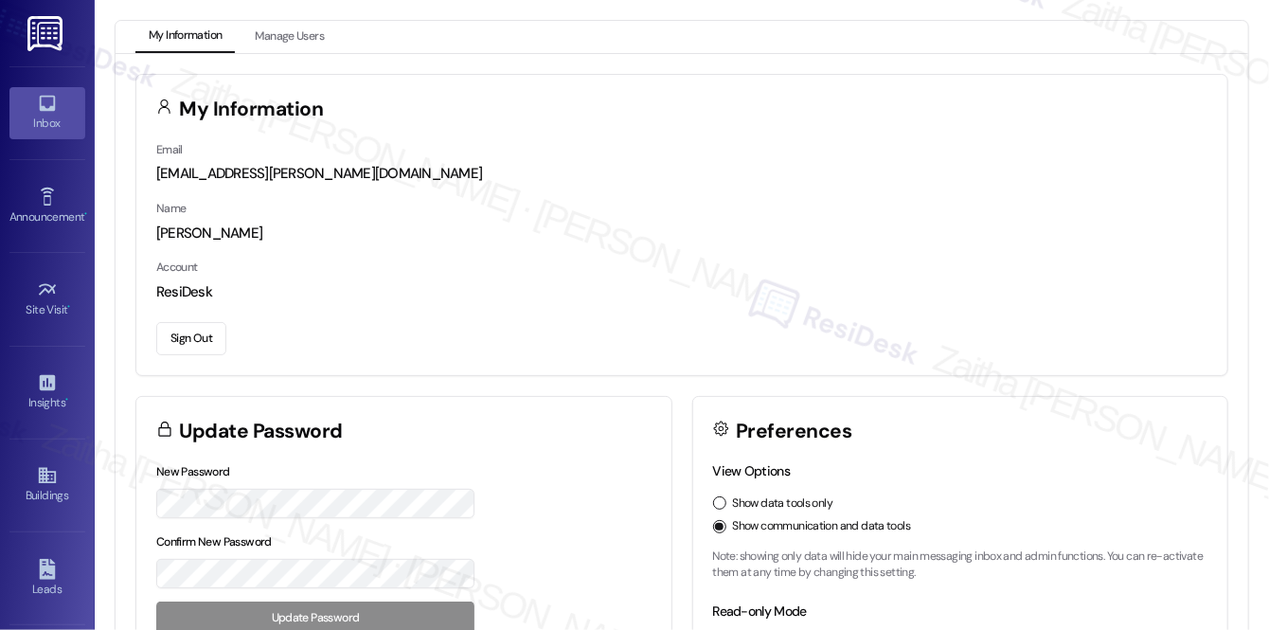
click at [43, 121] on div "Inbox" at bounding box center [47, 123] width 95 height 19
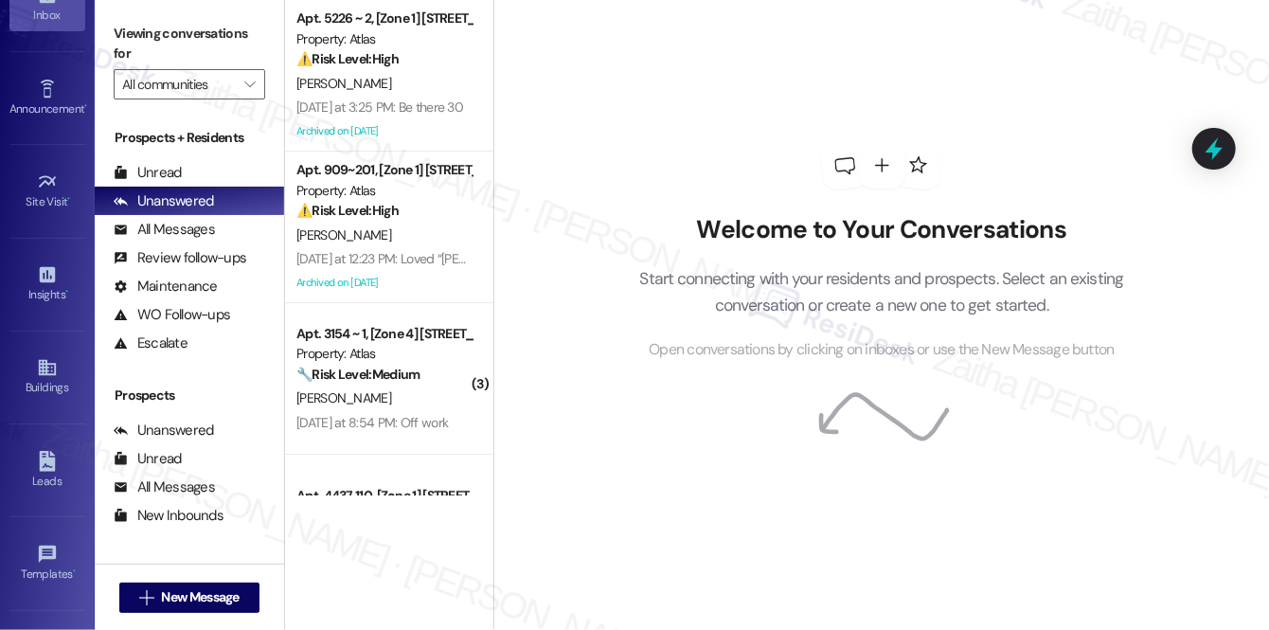
scroll to position [266, 0]
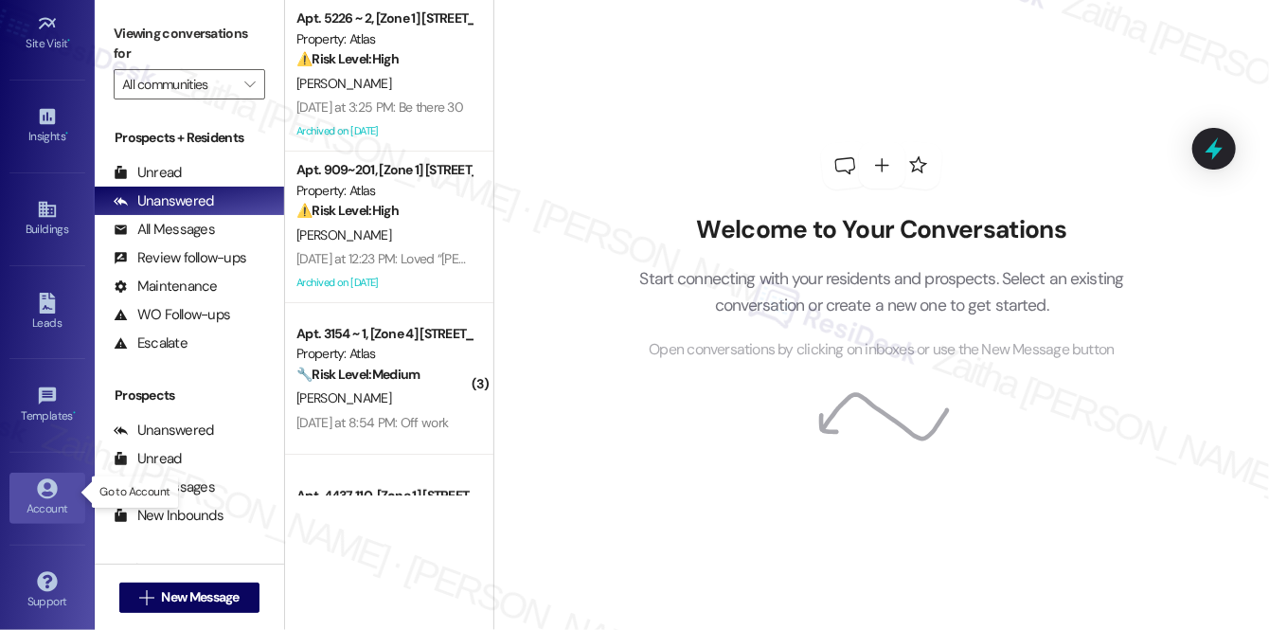
click at [52, 499] on div "Account" at bounding box center [47, 508] width 95 height 19
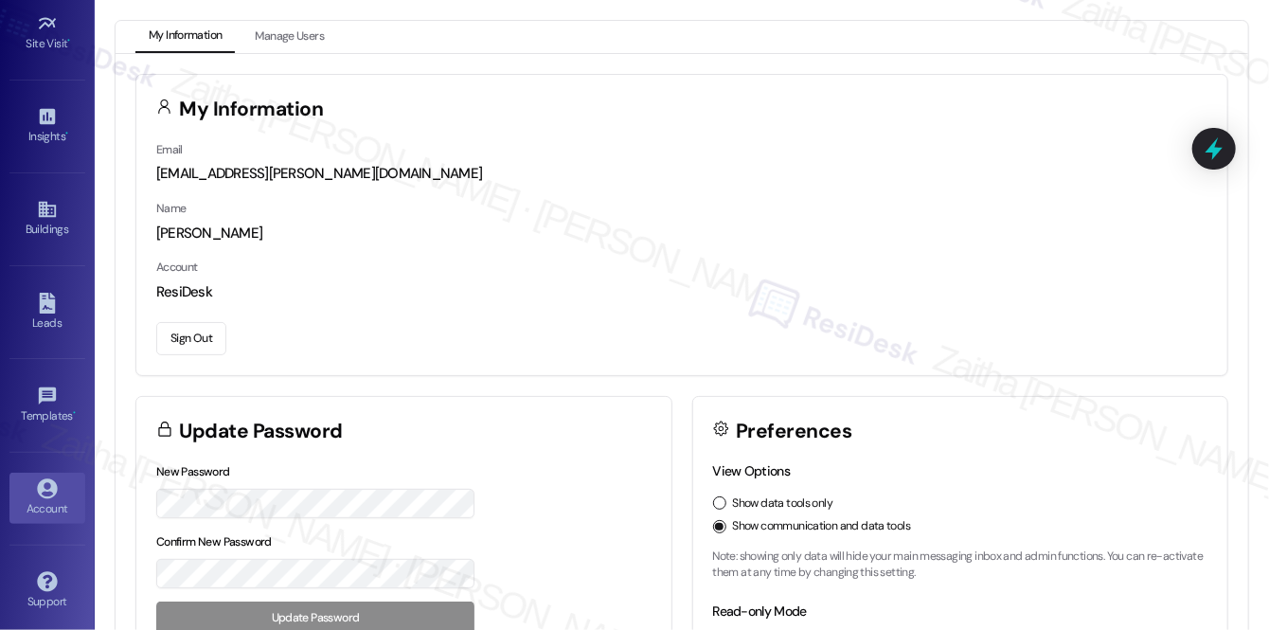
click at [179, 329] on button "Sign Out" at bounding box center [191, 338] width 70 height 33
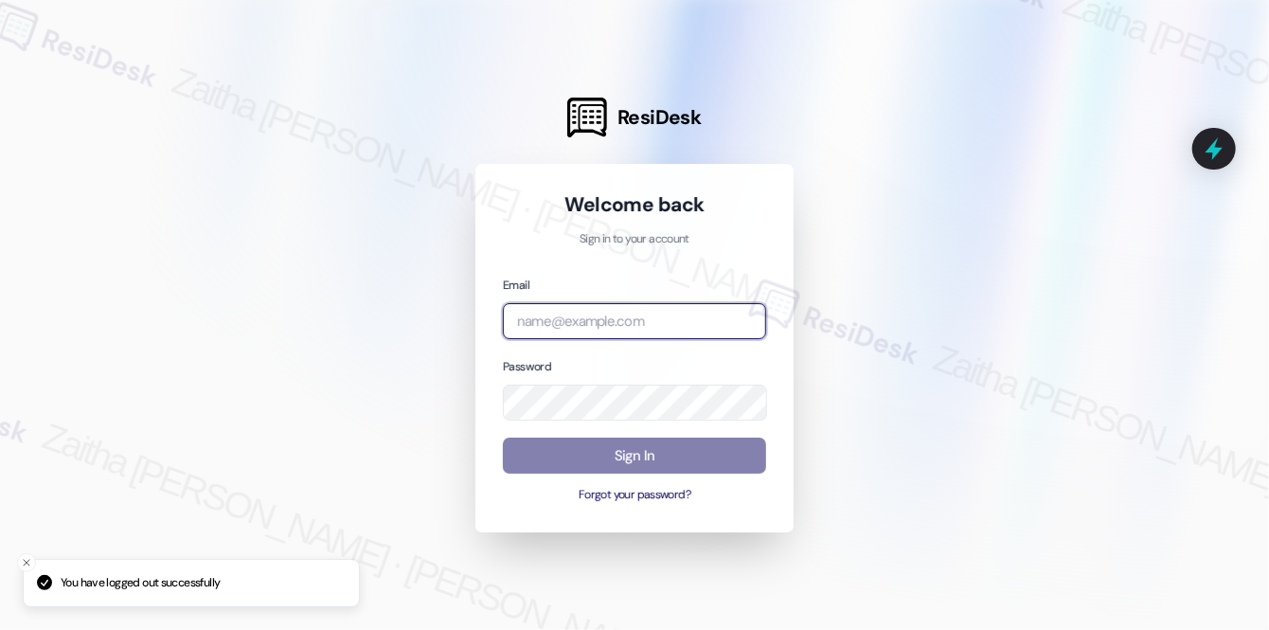
click at [558, 311] on input "email" at bounding box center [634, 321] width 263 height 37
click at [0, 629] on com-1password-button at bounding box center [0, 630] width 0 height 0
click at [601, 326] on input "brick" at bounding box center [634, 321] width 263 height 37
type input "b"
click at [0, 629] on com-1password-button at bounding box center [0, 630] width 0 height 0
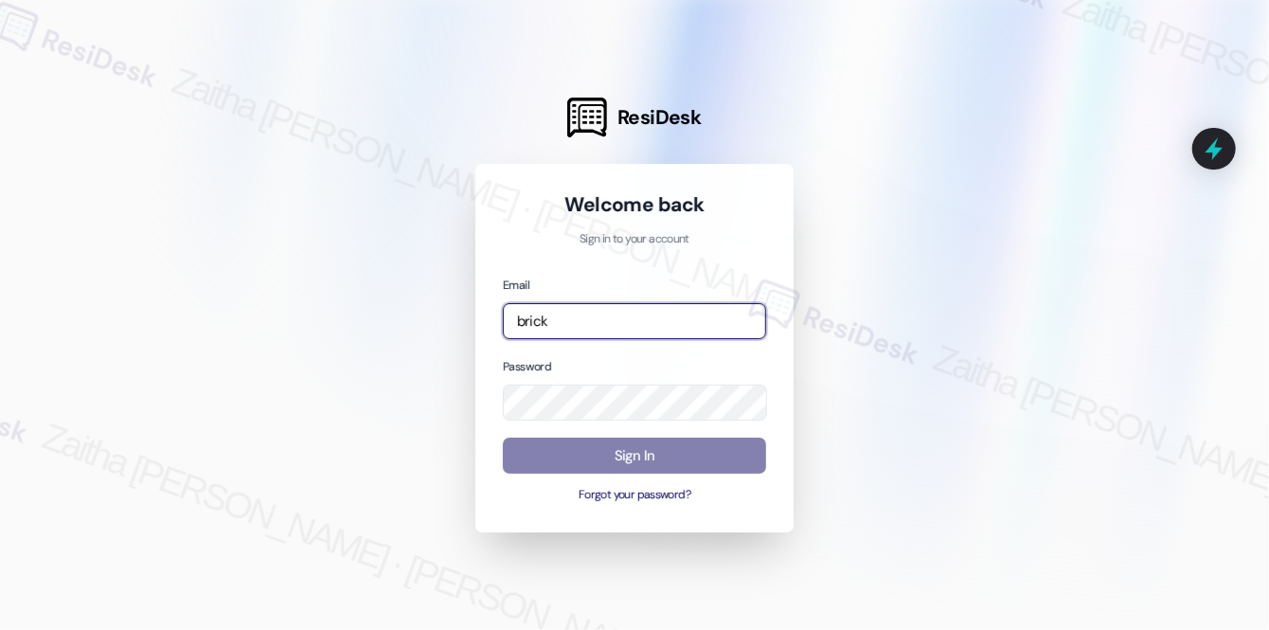
click at [578, 324] on input "brick" at bounding box center [634, 321] width 263 height 37
type input "[EMAIL_ADDRESS][PERSON_NAME][DOMAIN_NAME]"
